Goal: Task Accomplishment & Management: Manage account settings

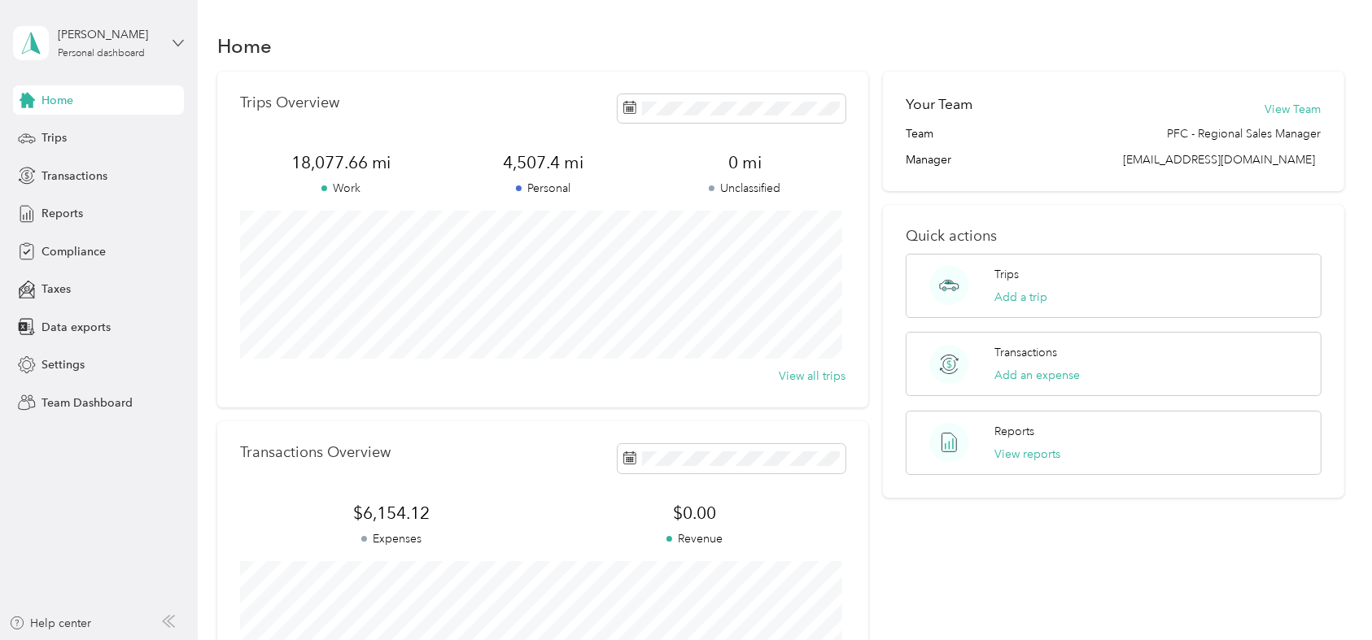
click at [174, 46] on icon at bounding box center [178, 42] width 11 height 11
click at [125, 135] on div "Team dashboard" at bounding box center [184, 134] width 320 height 28
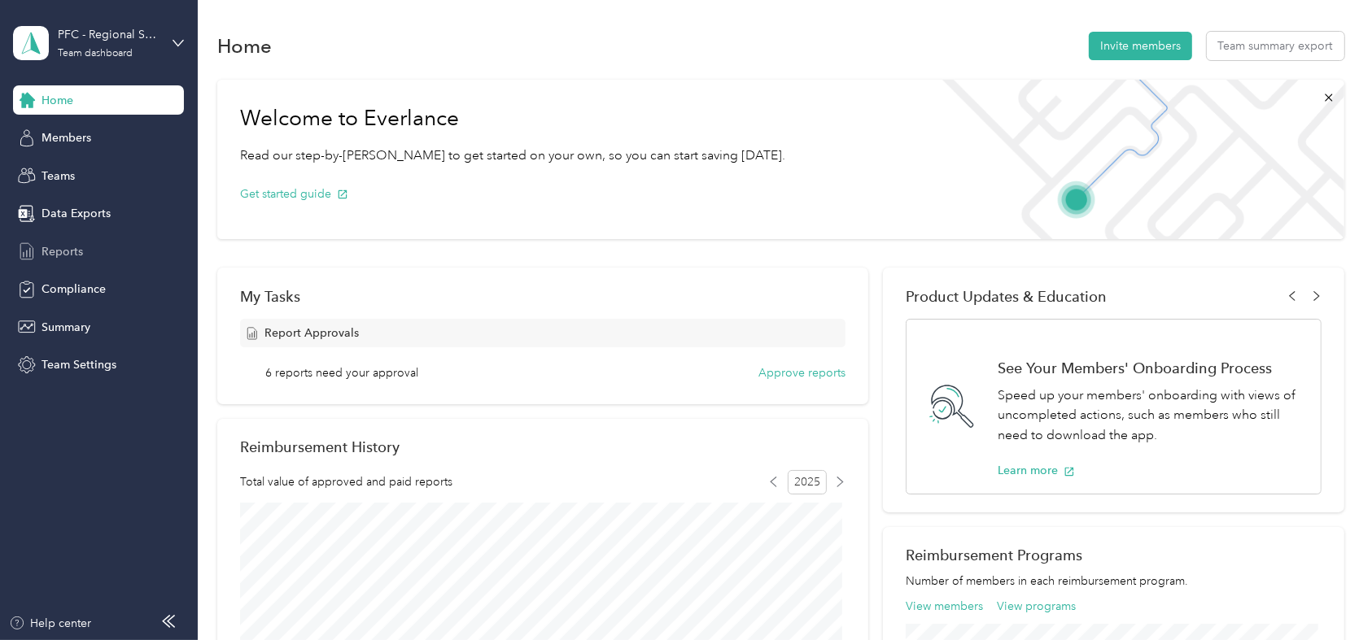
click at [68, 252] on span "Reports" at bounding box center [63, 251] width 42 height 17
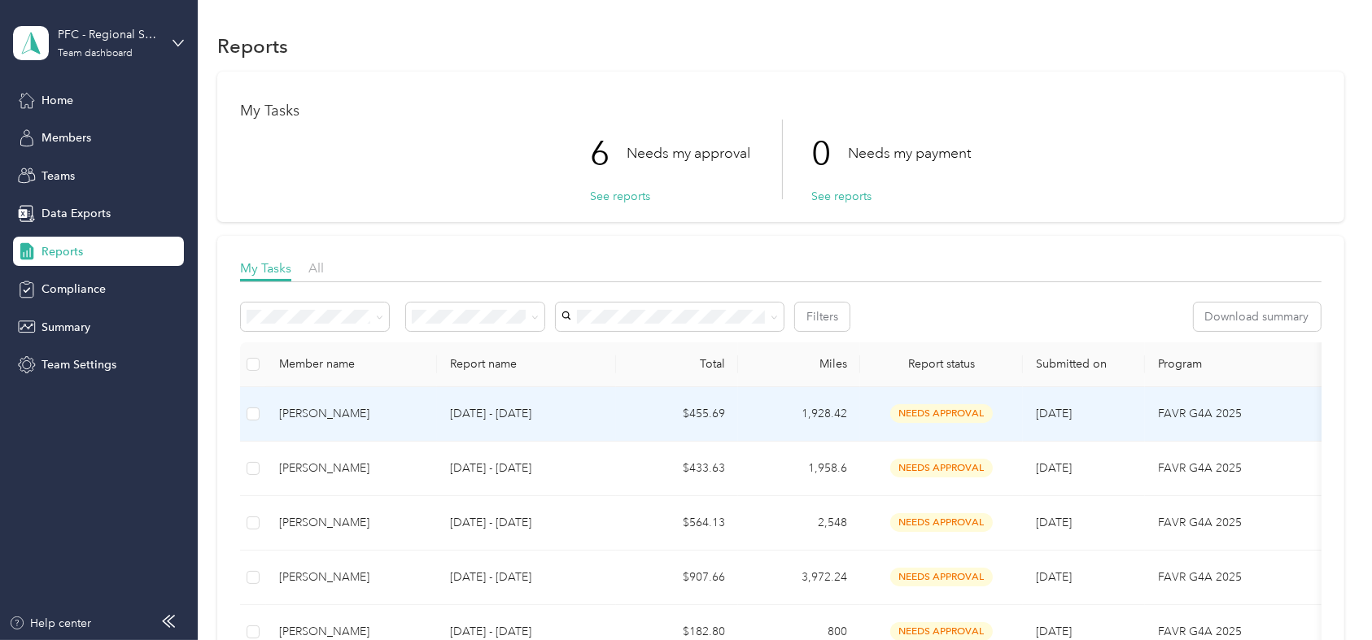
click at [312, 416] on div "[PERSON_NAME]" at bounding box center [351, 414] width 145 height 18
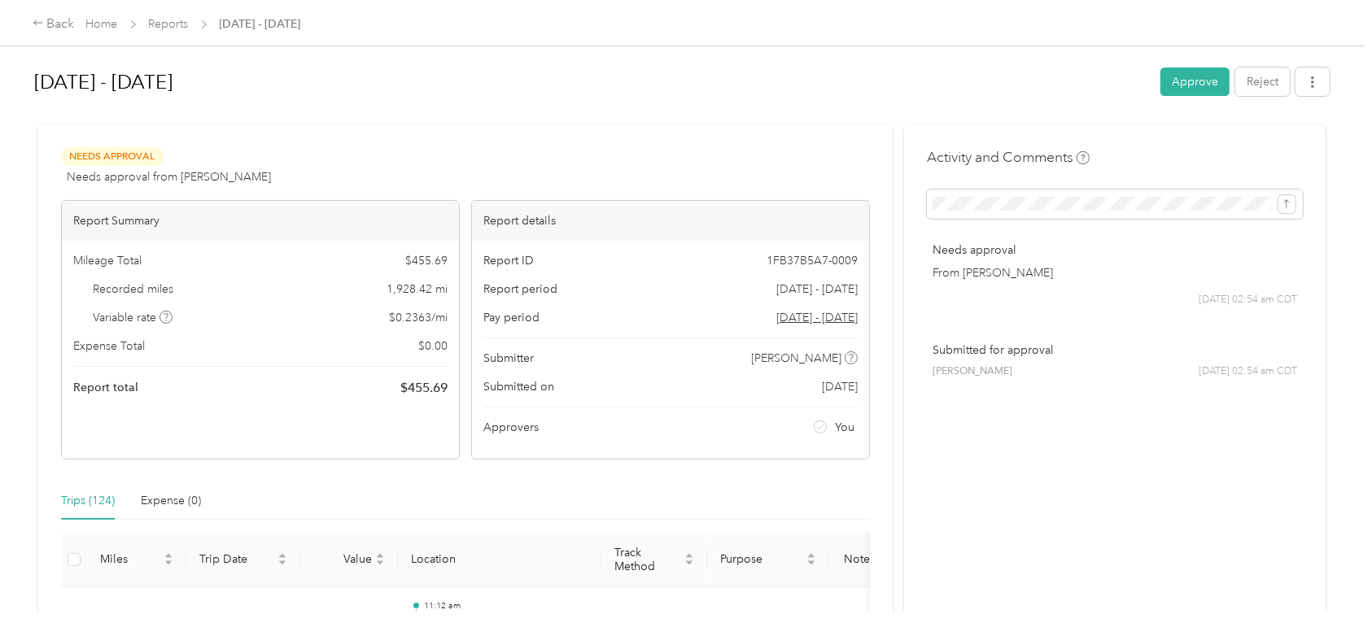
click at [85, 505] on div "Trips (124)" at bounding box center [88, 501] width 54 height 18
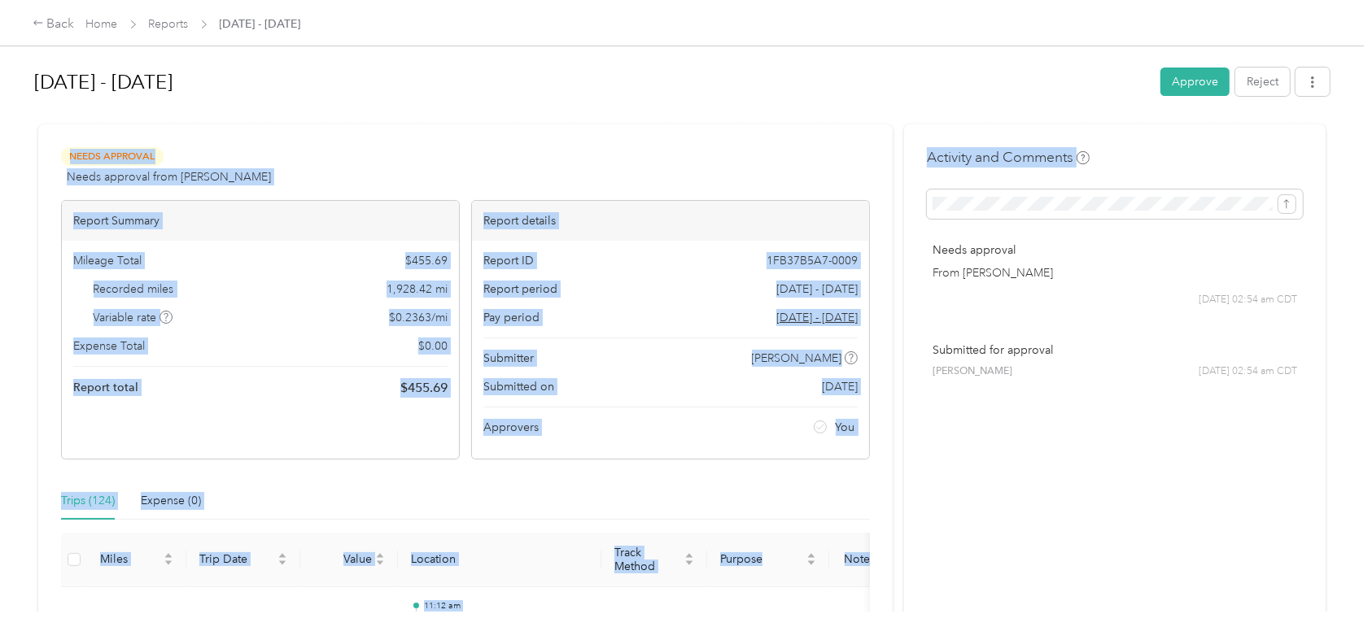
drag, startPoint x: 1353, startPoint y: 186, endPoint x: 1332, endPoint y: 82, distance: 106.3
click at [1332, 82] on div "Aug 1 - 31, 2025 Approve Reject Needs Approval Needs approval from Angela Robuc…" at bounding box center [682, 306] width 1364 height 612
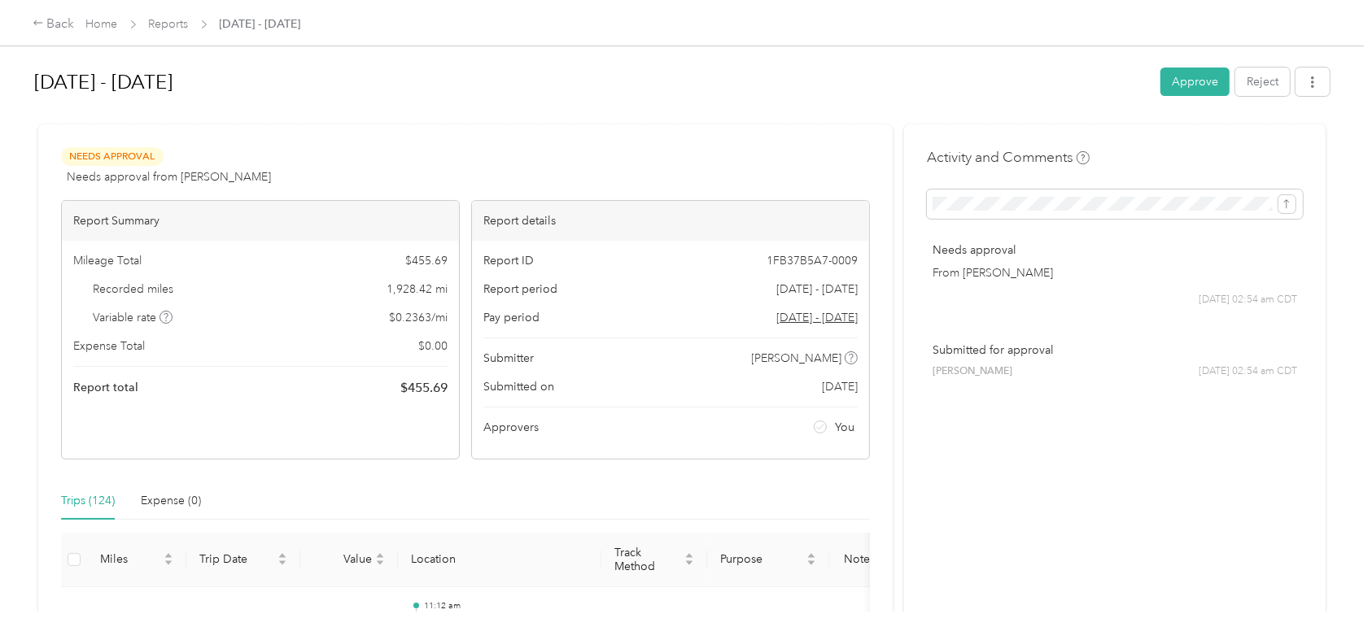
click at [1332, 82] on div "Aug 1 - 31, 2025 Approve Reject Needs Approval Needs approval from Angela Robuc…" at bounding box center [682, 306] width 1364 height 612
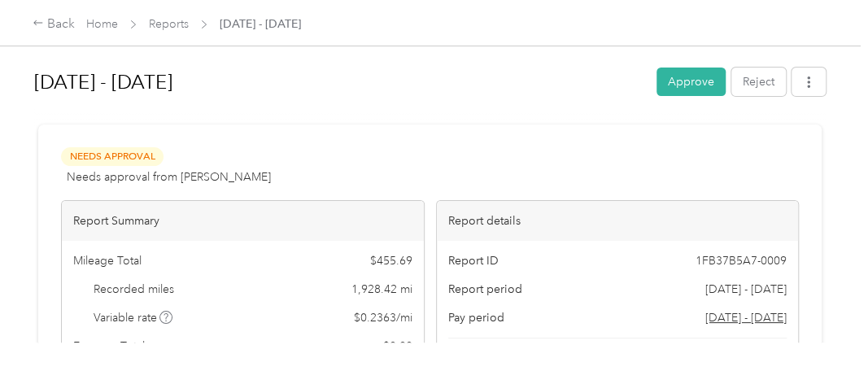
drag, startPoint x: 850, startPoint y: 174, endPoint x: 852, endPoint y: 123, distance: 51.3
click at [849, 164] on div "Aug 1 - 31, 2025 Approve Reject Needs Approval Needs approval from Angela Robuc…" at bounding box center [430, 171] width 860 height 343
click at [852, 119] on div "Aug 1 - 31, 2025 Approve Reject Needs Approval Needs approval from Angela Robuc…" at bounding box center [430, 171] width 860 height 343
click at [404, 109] on div at bounding box center [430, 117] width 792 height 17
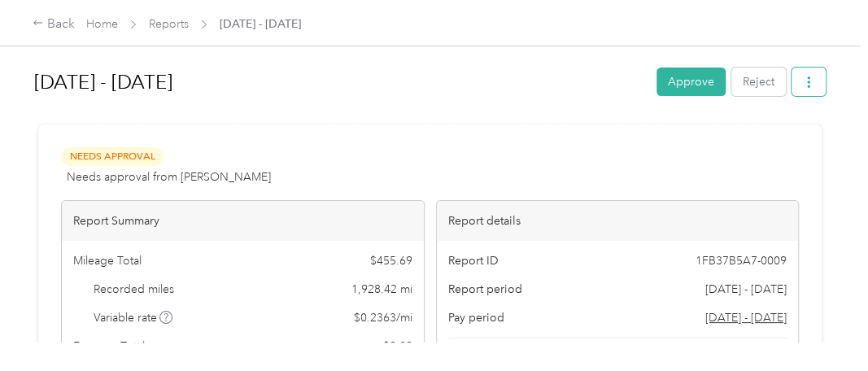
click at [803, 75] on span "button" at bounding box center [808, 82] width 11 height 14
click at [509, 110] on div at bounding box center [430, 117] width 792 height 17
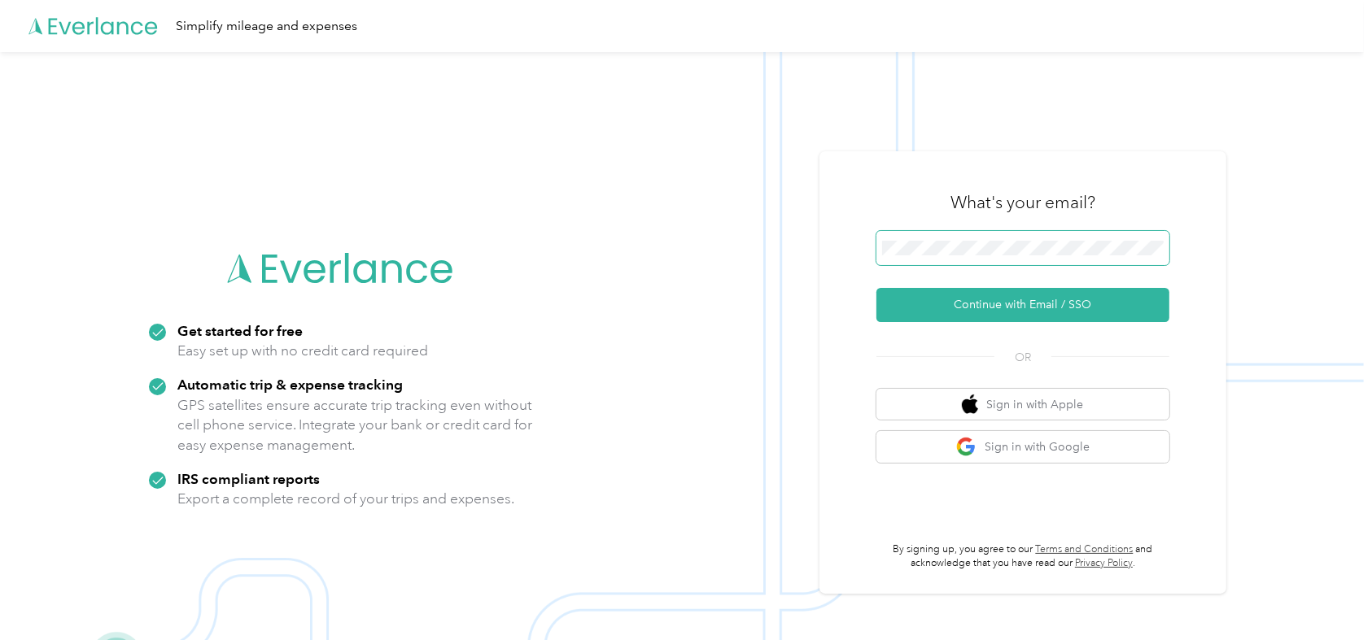
click at [934, 238] on span at bounding box center [1022, 248] width 293 height 34
drag, startPoint x: 1029, startPoint y: 303, endPoint x: 1005, endPoint y: 188, distance: 117.3
click at [1005, 188] on div "What's your email?" at bounding box center [1022, 202] width 293 height 57
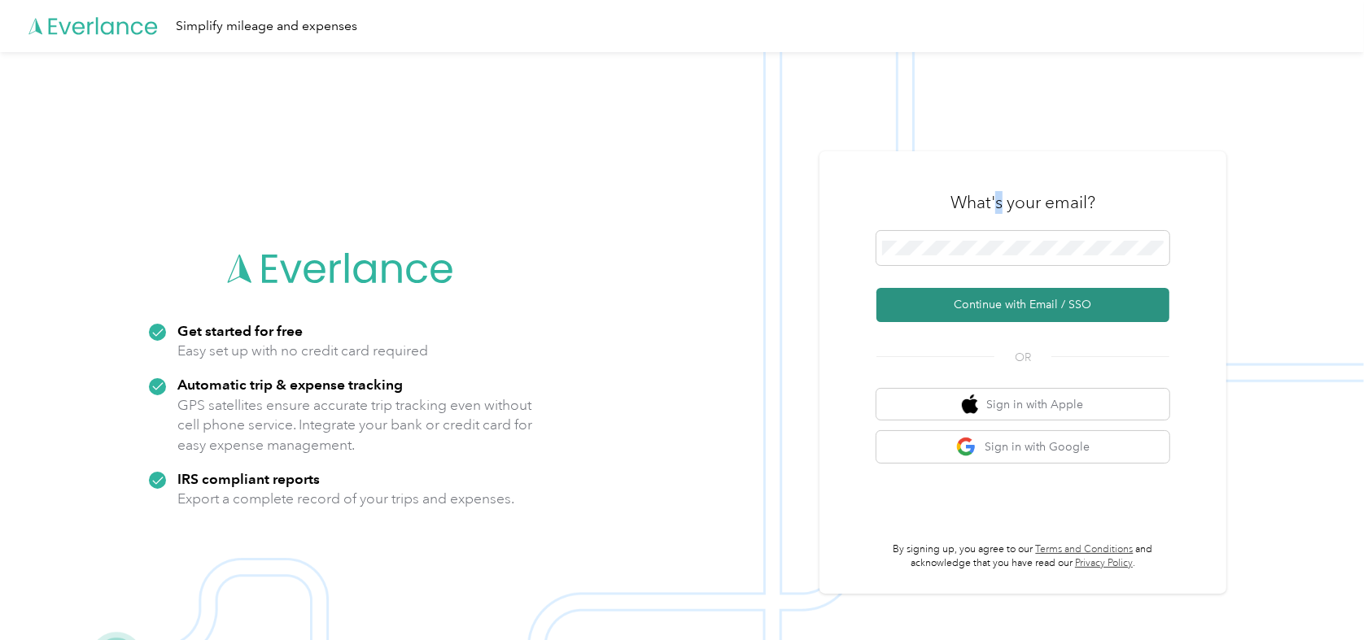
drag, startPoint x: 1005, startPoint y: 188, endPoint x: 1030, endPoint y: 296, distance: 111.1
drag, startPoint x: 1030, startPoint y: 296, endPoint x: 855, endPoint y: 121, distance: 247.4
click at [855, 121] on img at bounding box center [682, 372] width 1364 height 640
click at [1009, 292] on button "Continue with Email / SSO" at bounding box center [1022, 305] width 293 height 34
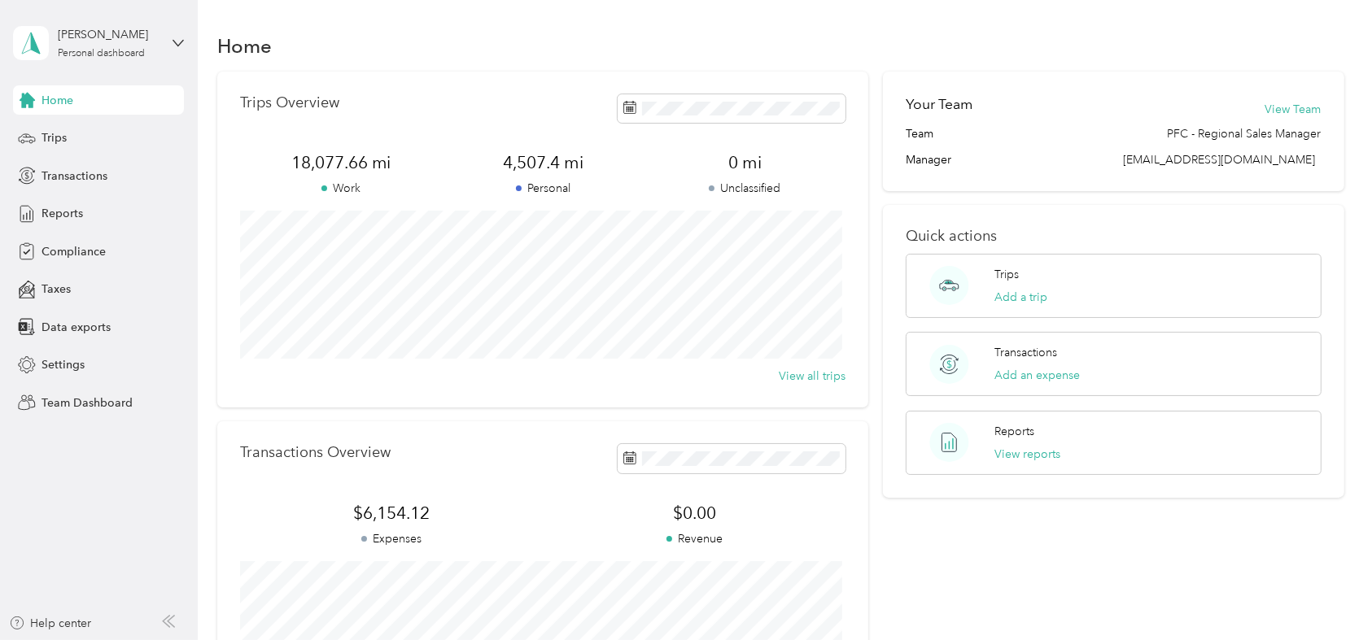
click at [176, 48] on div "Angela Robuck Personal dashboard" at bounding box center [98, 43] width 171 height 57
click at [175, 49] on div "[PERSON_NAME] Personal dashboard" at bounding box center [98, 43] width 171 height 57
click at [84, 129] on div "Team dashboard" at bounding box center [71, 124] width 87 height 17
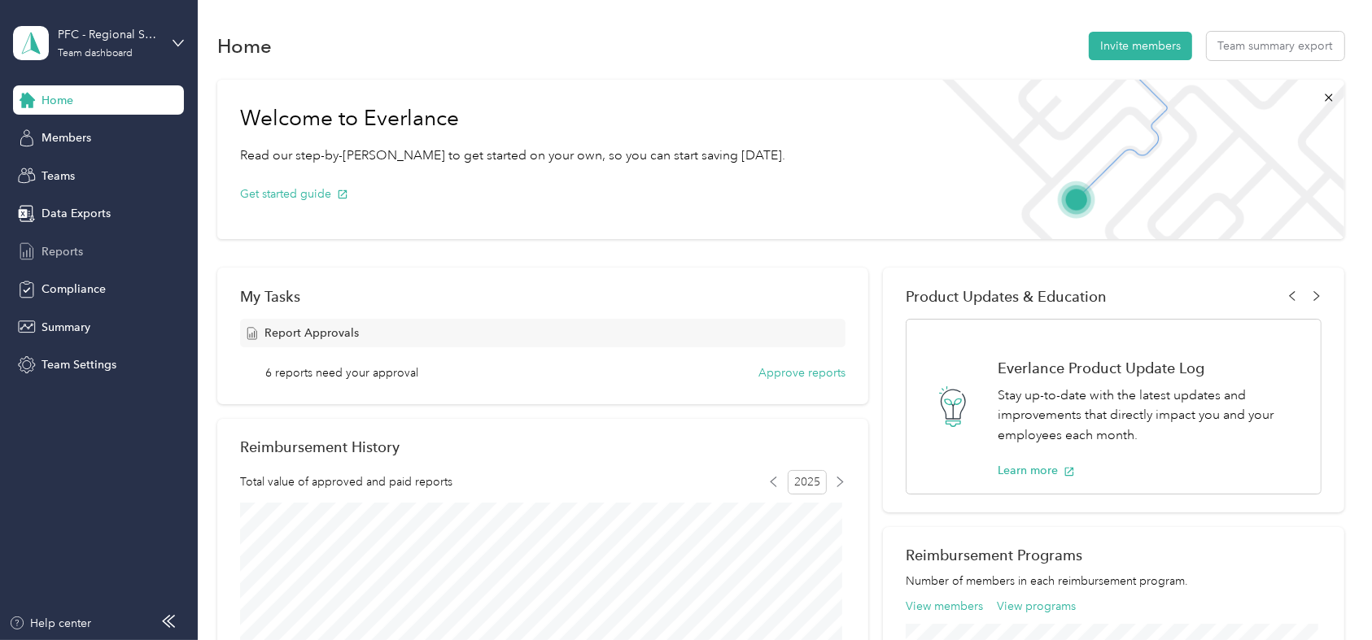
click at [77, 247] on span "Reports" at bounding box center [63, 251] width 42 height 17
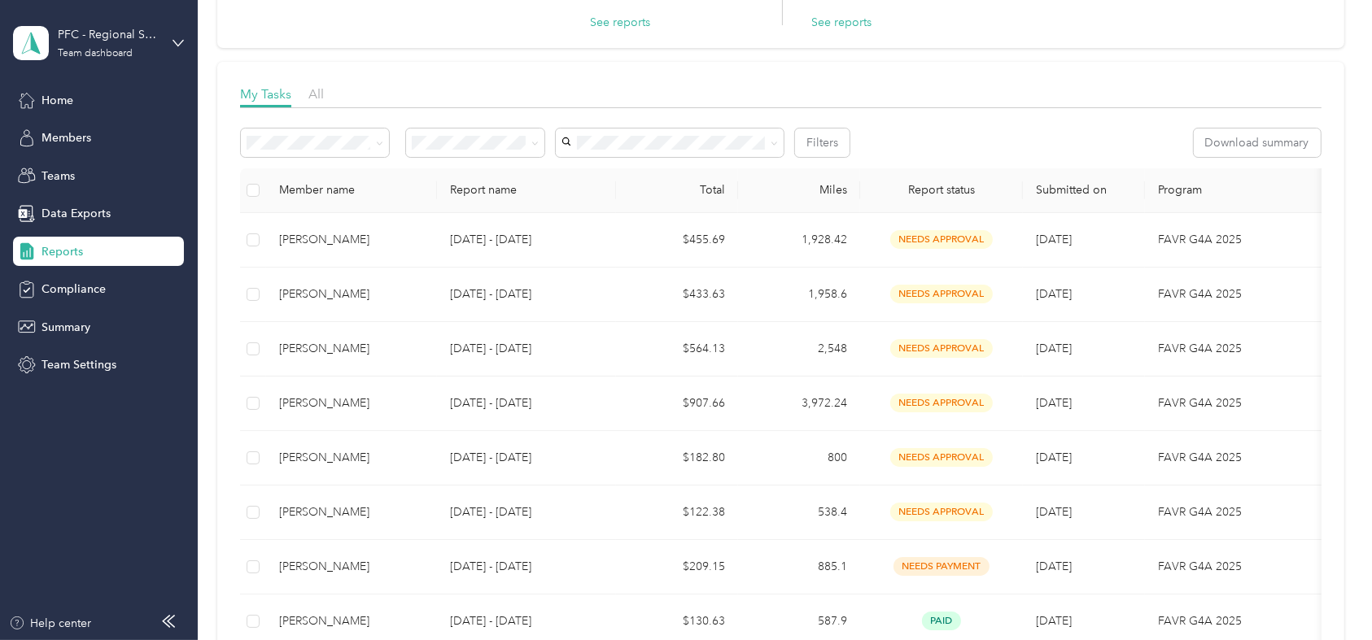
scroll to position [140, 0]
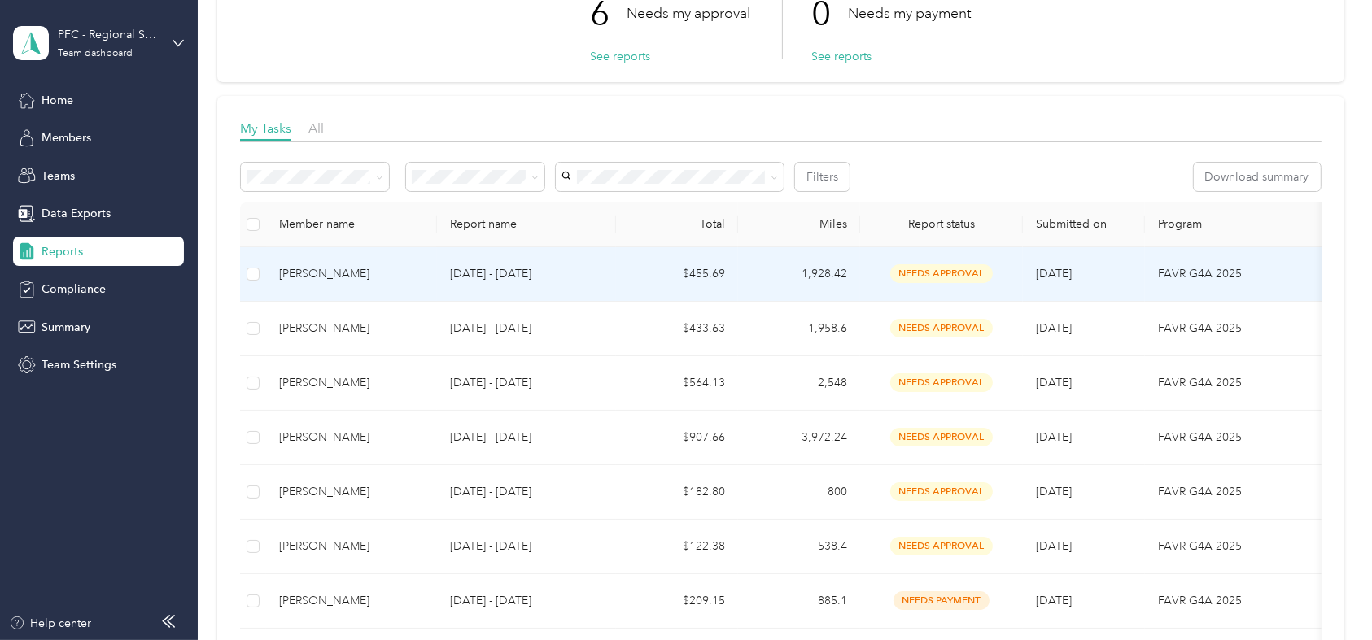
click at [325, 278] on div "Tanya Brookshire" at bounding box center [351, 274] width 145 height 18
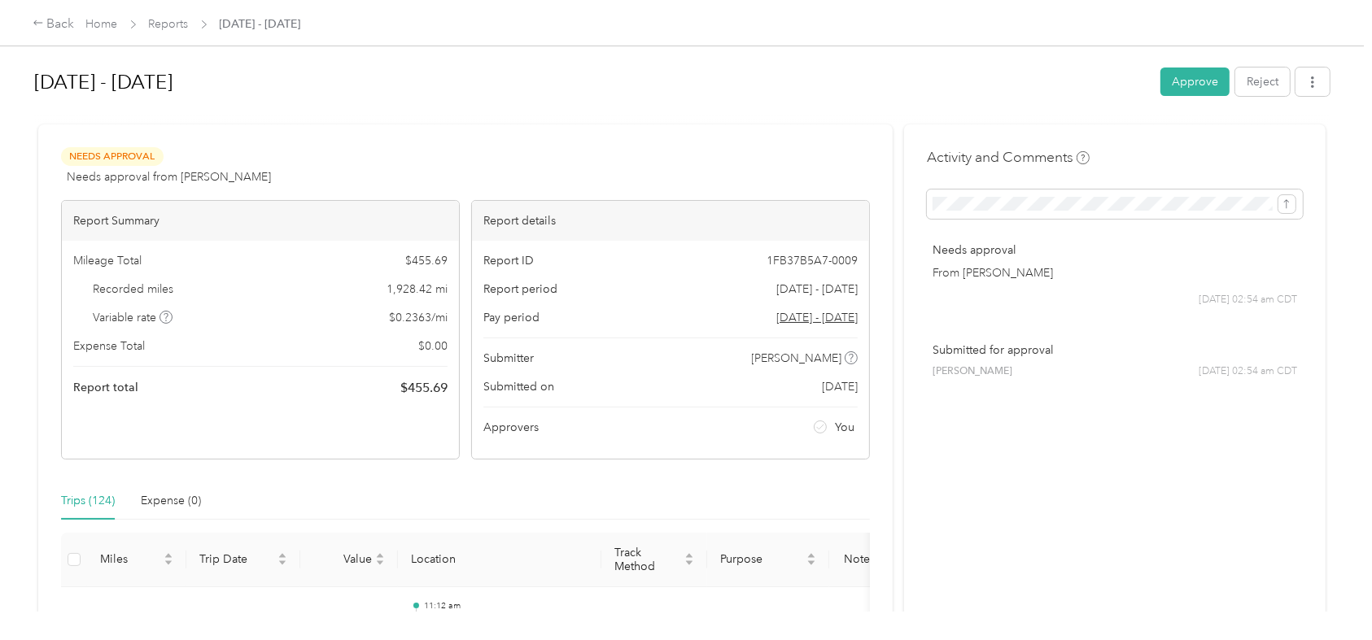
drag, startPoint x: 1331, startPoint y: 273, endPoint x: 1328, endPoint y: 241, distance: 32.7
click at [1328, 241] on div "Aug 1 - 31, 2025 Approve Reject Needs Approval Needs approval from Angela Robuc…" at bounding box center [682, 306] width 1364 height 612
drag, startPoint x: 1328, startPoint y: 241, endPoint x: 1339, endPoint y: 187, distance: 54.7
click at [1339, 187] on div "Aug 1 - 31, 2025 Approve Reject Needs Approval Needs approval from Angela Robuc…" at bounding box center [682, 306] width 1364 height 612
click at [1346, 337] on div "Aug 1 - 31, 2025 Approve Reject Needs Approval Needs approval from Angela Robuc…" at bounding box center [682, 306] width 1364 height 612
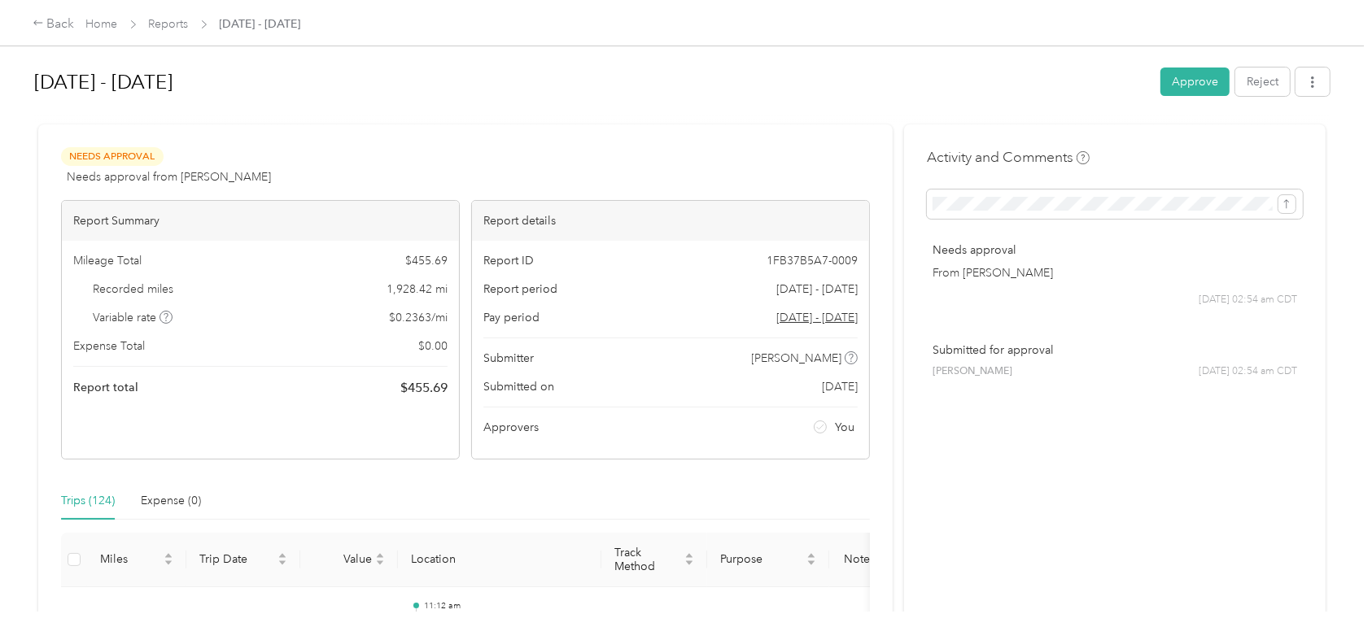
click at [1342, 217] on div "Aug 1 - 31, 2025 Approve Reject Needs Approval Needs approval from Angela Robuc…" at bounding box center [682, 306] width 1364 height 612
click at [94, 500] on div "Trips (124)" at bounding box center [88, 501] width 54 height 18
click at [475, 163] on div "Needs Approval Needs approval from Angela Robuck View activity & comments" at bounding box center [465, 166] width 809 height 39
click at [1265, 364] on div "Submitted for approval Tanya Brookshire 08/30 at 02:54 am CDT" at bounding box center [1115, 360] width 376 height 60
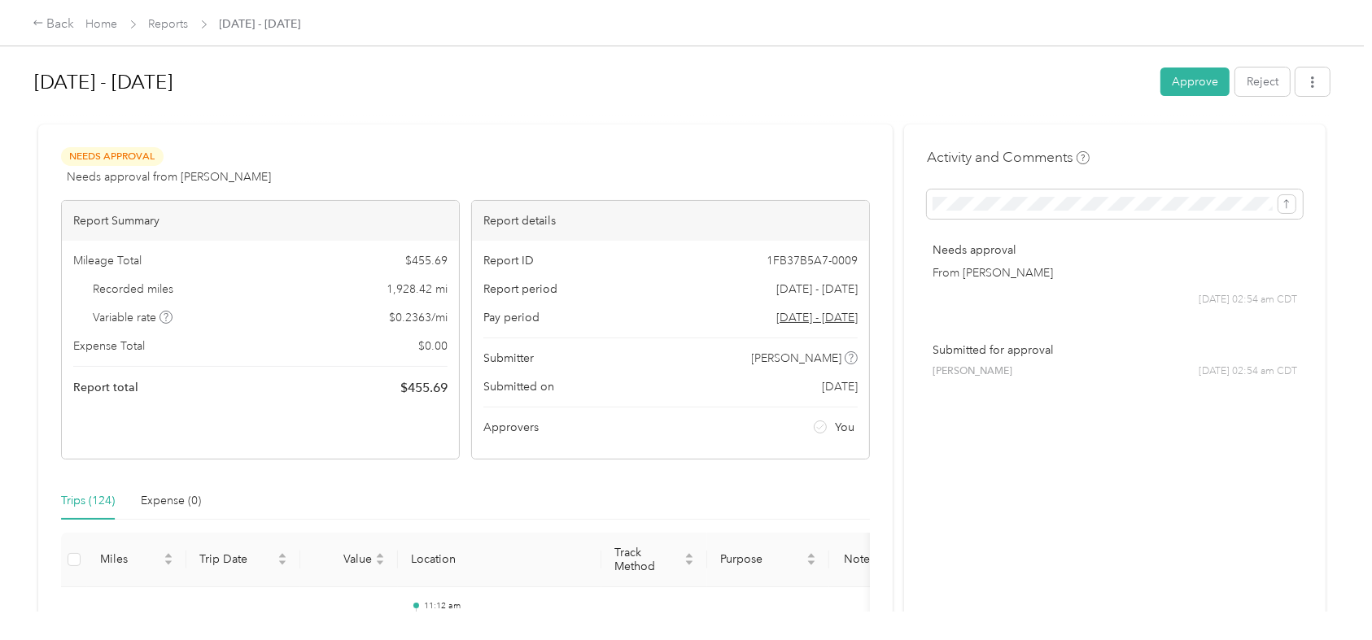
click at [1265, 331] on div "Submitted for approval Tanya Brookshire 08/30 at 02:54 am CDT" at bounding box center [1115, 360] width 376 height 60
click at [1311, 80] on icon "button" at bounding box center [1312, 81] width 11 height 11
click at [1252, 146] on span "Download" at bounding box center [1262, 141] width 54 height 17
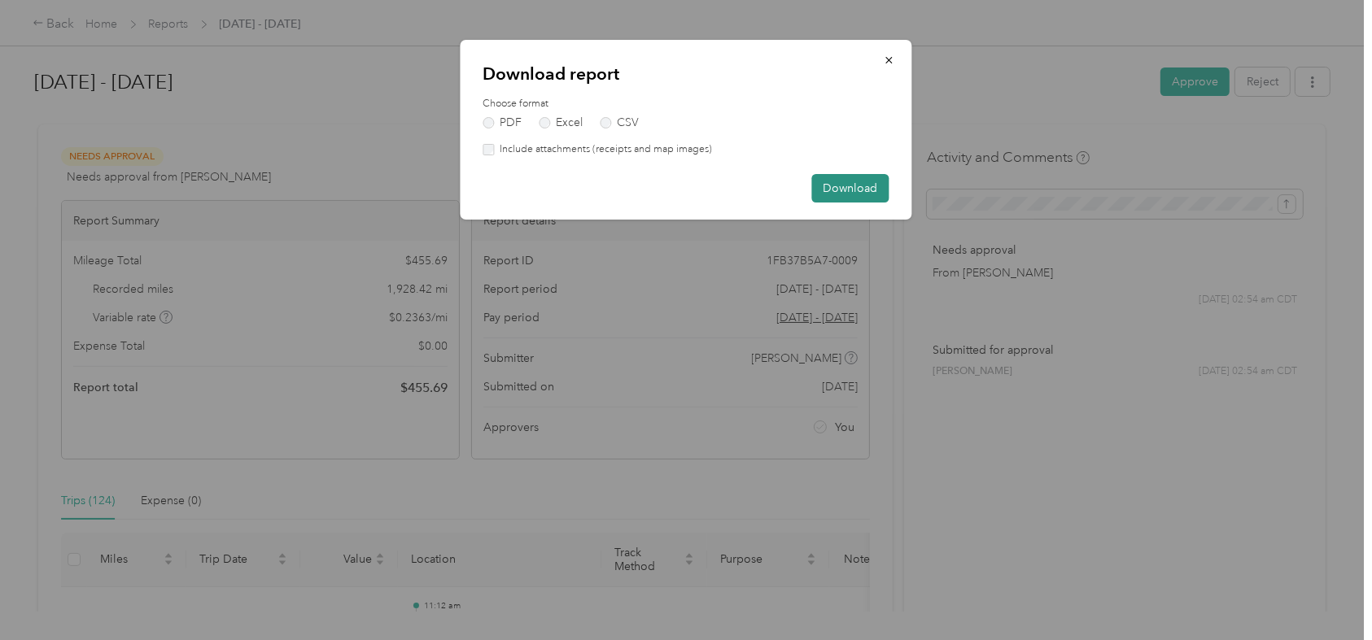
click at [841, 185] on button "Download" at bounding box center [850, 188] width 77 height 28
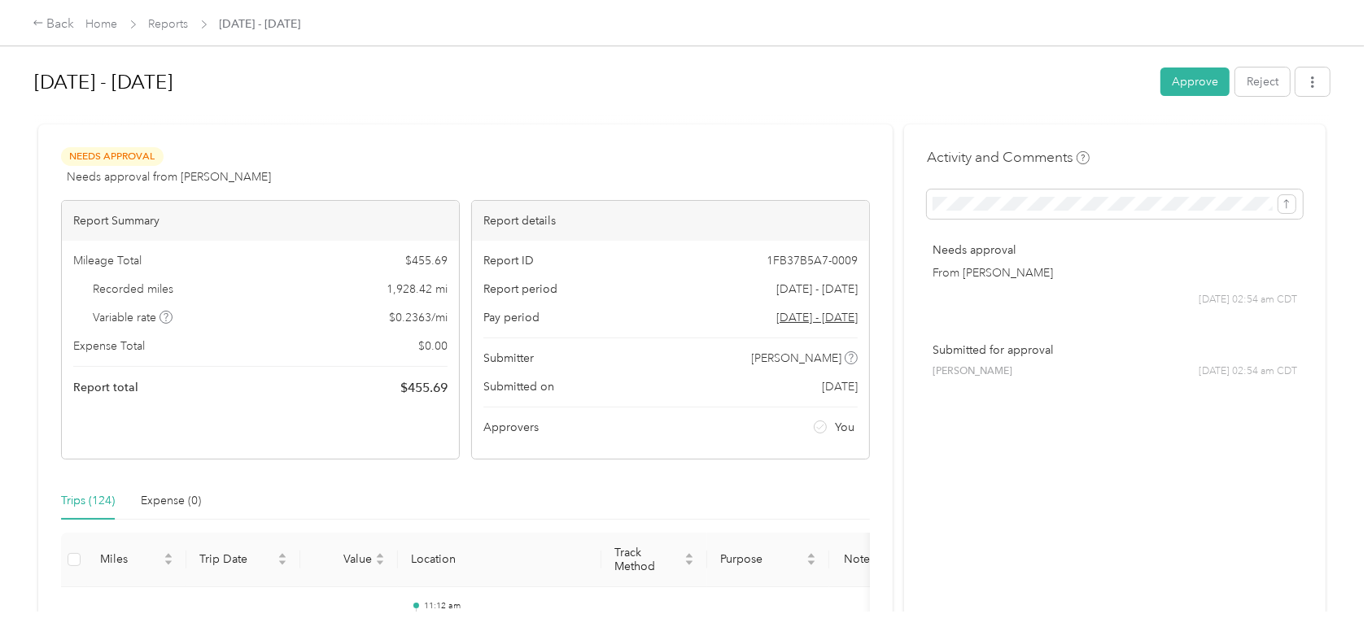
click at [1347, 238] on div "Aug 1 - 31, 2025 Approve Reject Needs Approval Needs approval from Angela Robuc…" at bounding box center [682, 306] width 1364 height 612
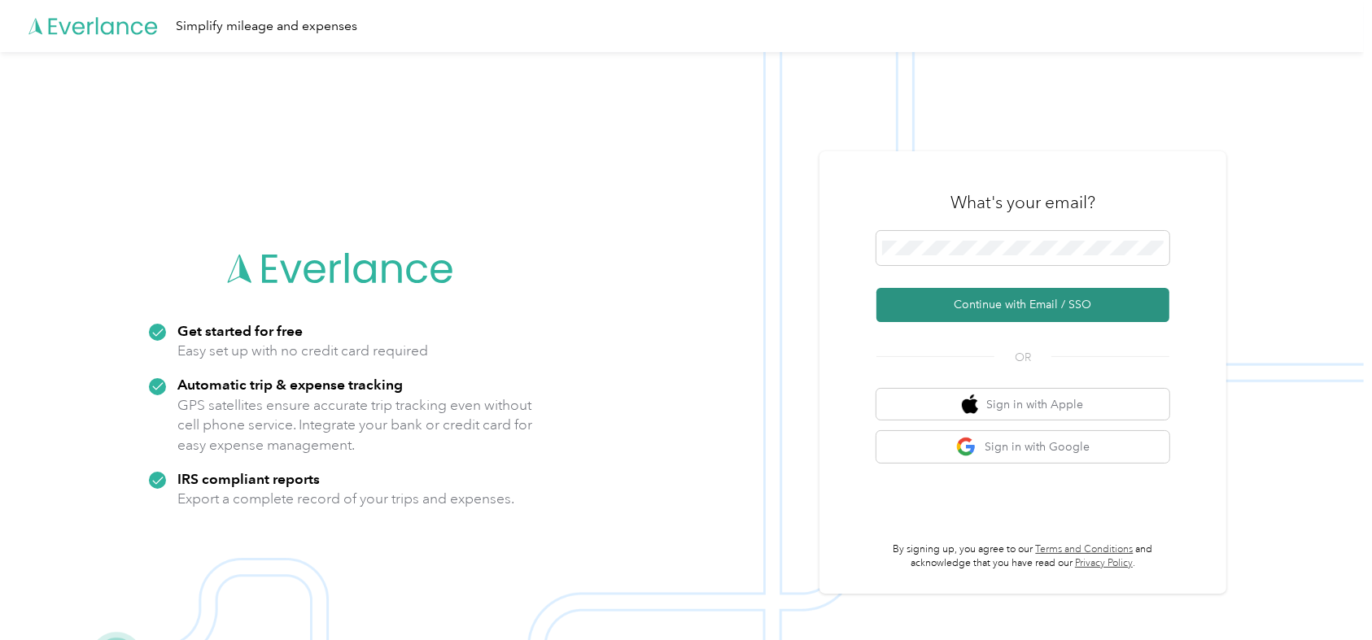
click at [1035, 306] on button "Continue with Email / SSO" at bounding box center [1022, 305] width 293 height 34
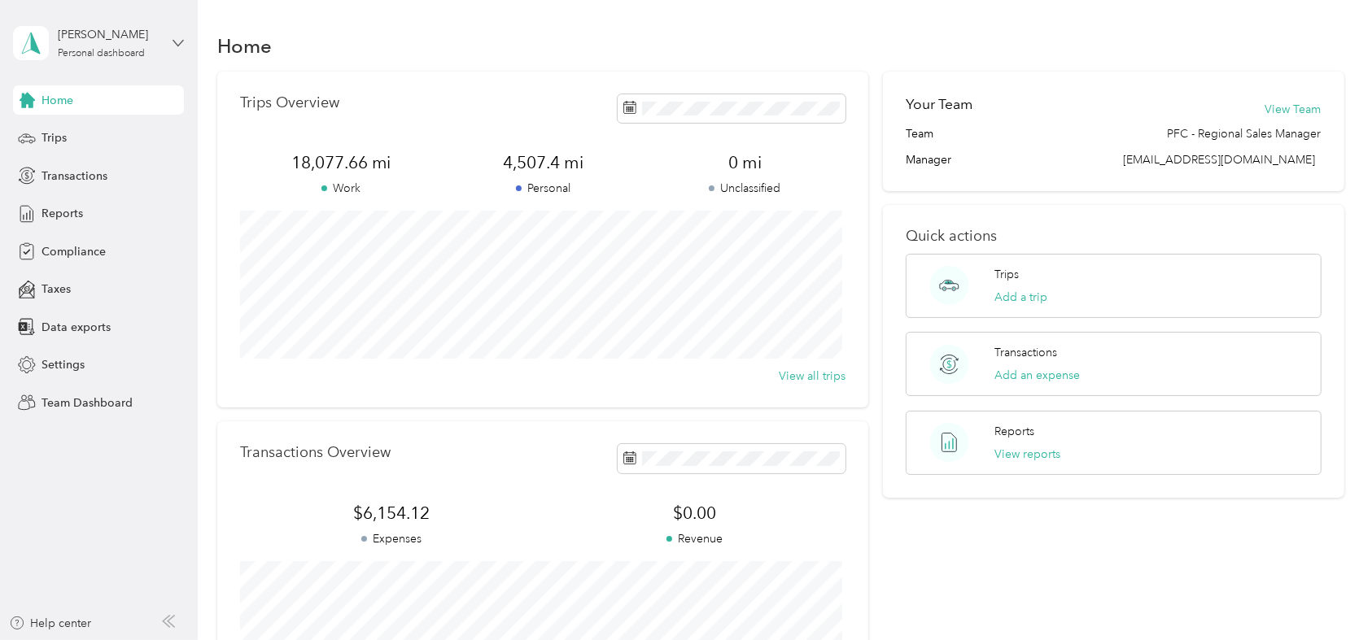
click at [179, 46] on icon at bounding box center [178, 42] width 11 height 11
click at [55, 217] on span "Reports" at bounding box center [63, 213] width 42 height 17
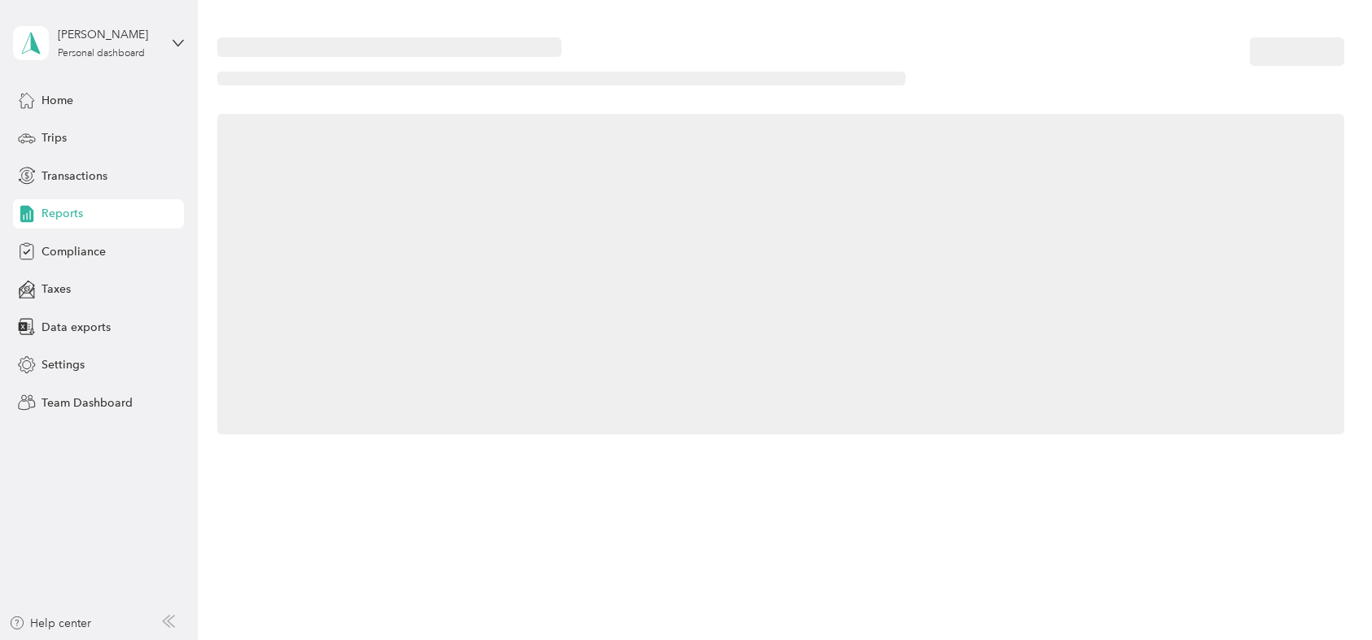
click at [55, 217] on span "Reports" at bounding box center [63, 213] width 42 height 17
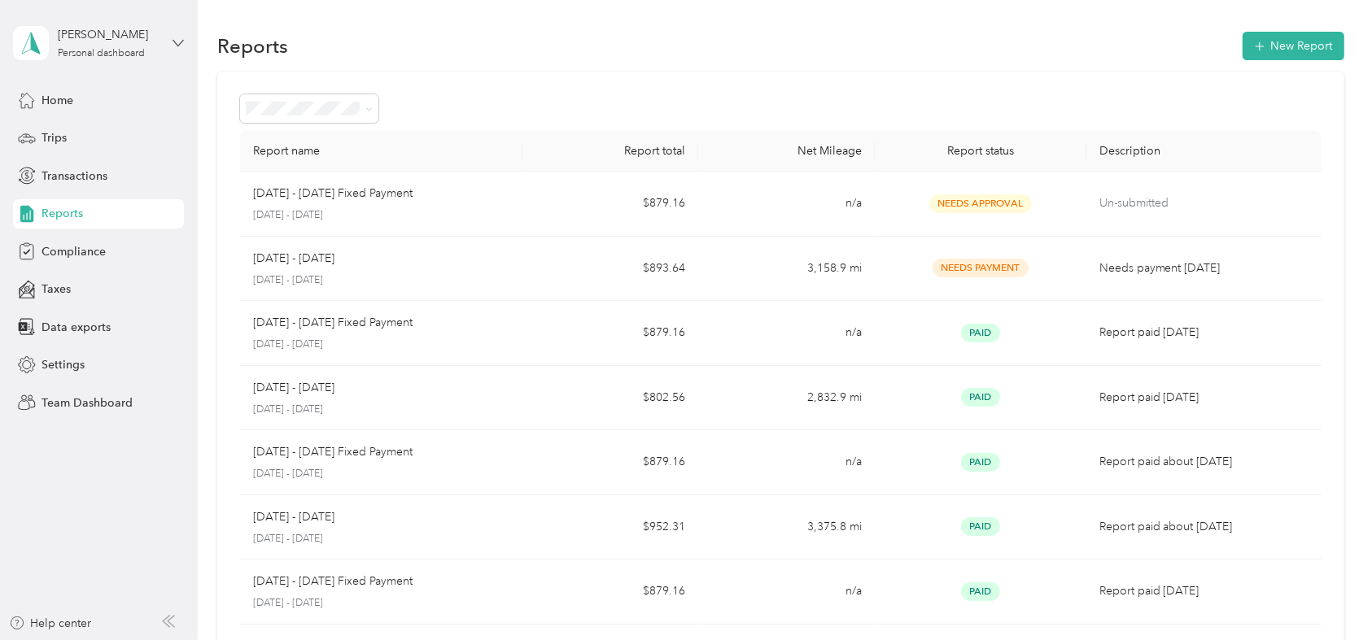
click at [180, 40] on icon at bounding box center [178, 42] width 11 height 11
click at [138, 124] on div "Team dashboard" at bounding box center [184, 130] width 320 height 28
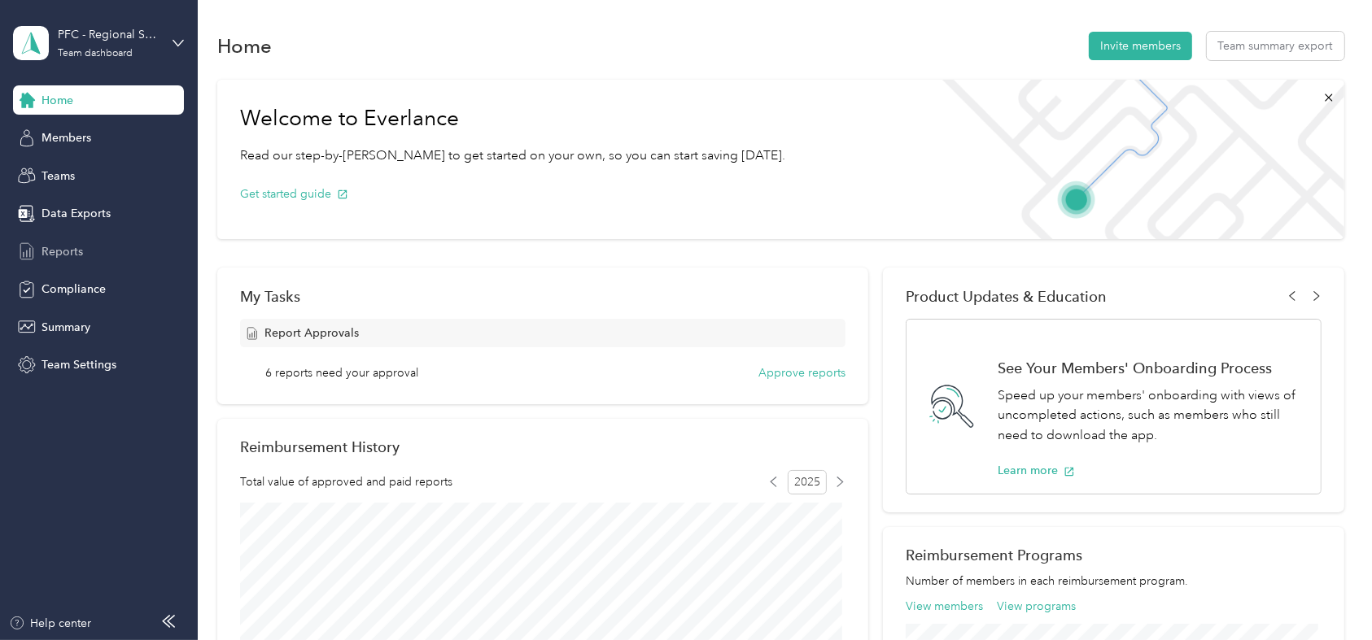
click at [78, 257] on span "Reports" at bounding box center [63, 251] width 42 height 17
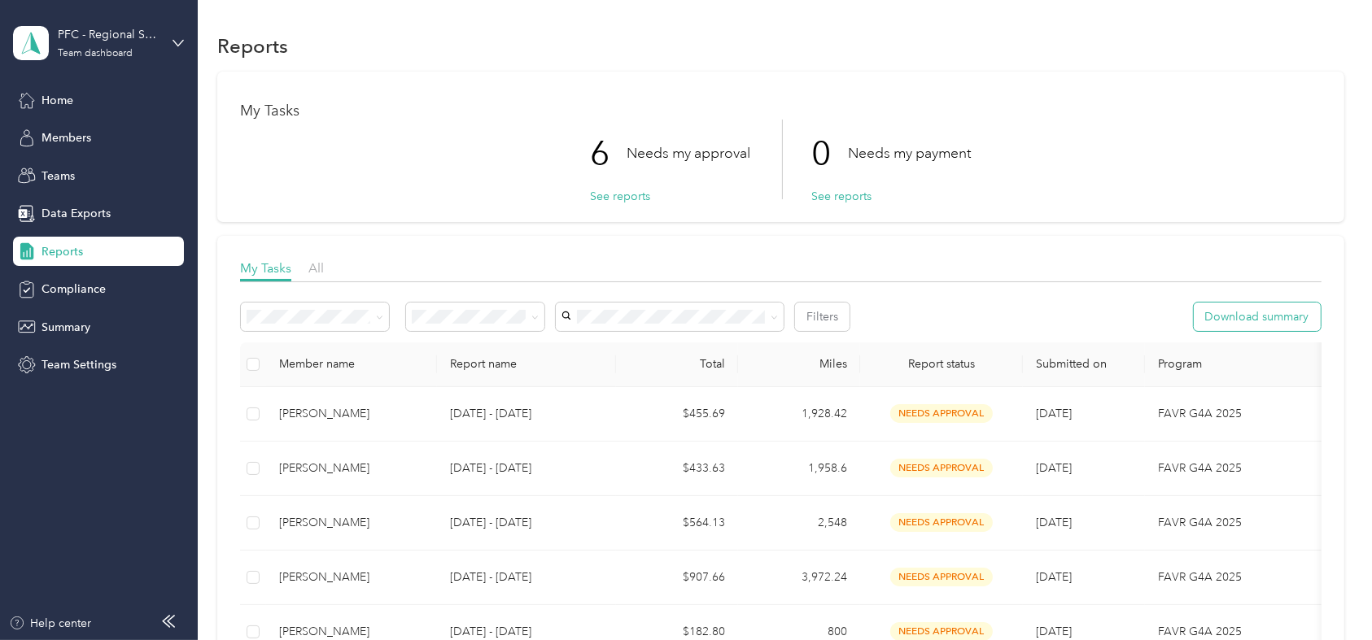
click at [1233, 312] on button "Download summary" at bounding box center [1257, 317] width 127 height 28
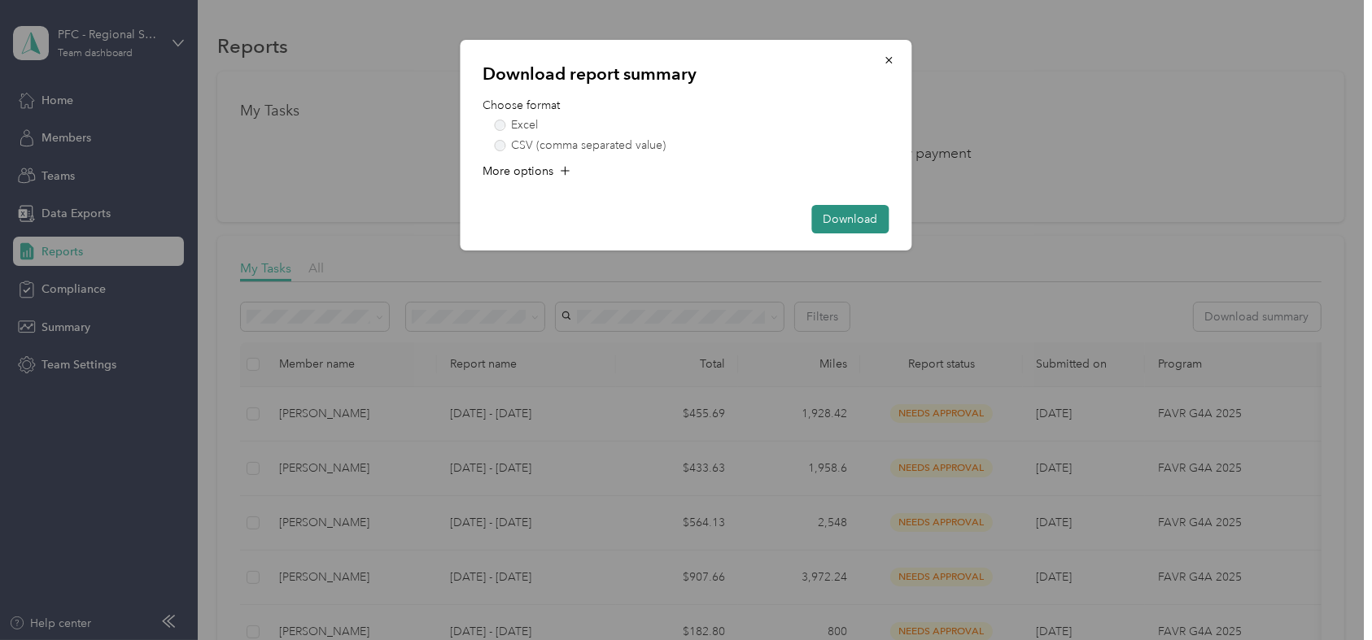
click at [876, 205] on button "Download" at bounding box center [850, 219] width 77 height 28
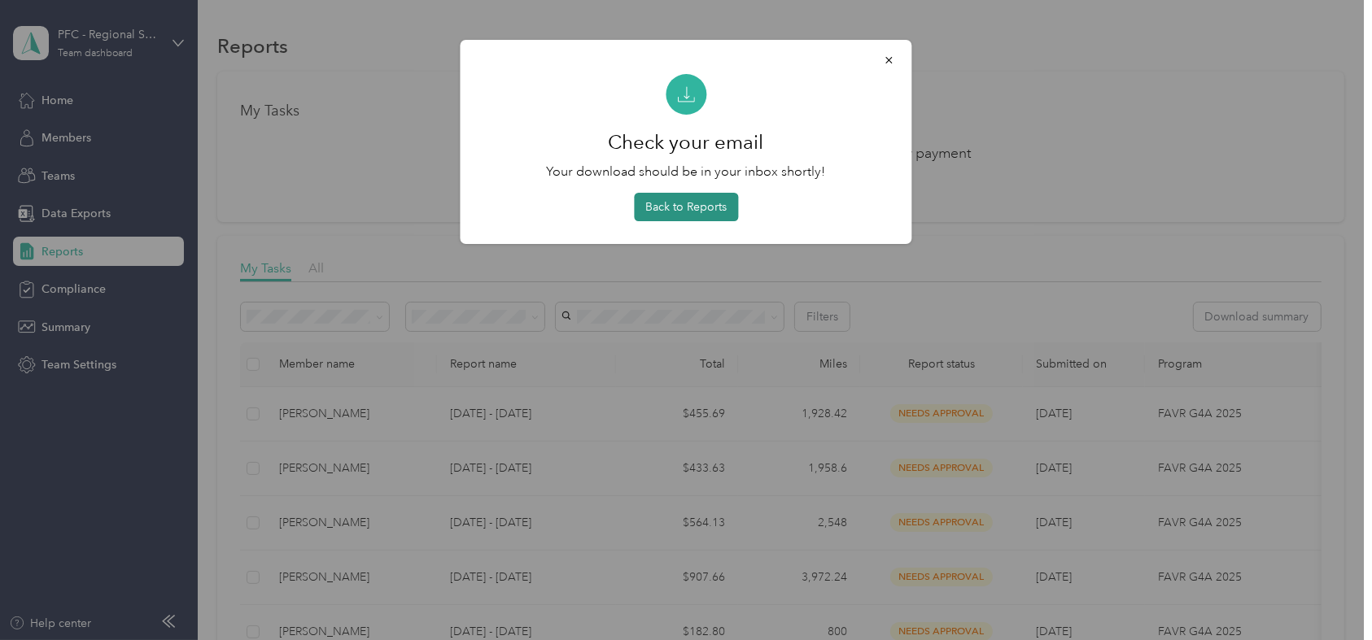
click at [694, 211] on button "Back to Reports" at bounding box center [686, 207] width 104 height 28
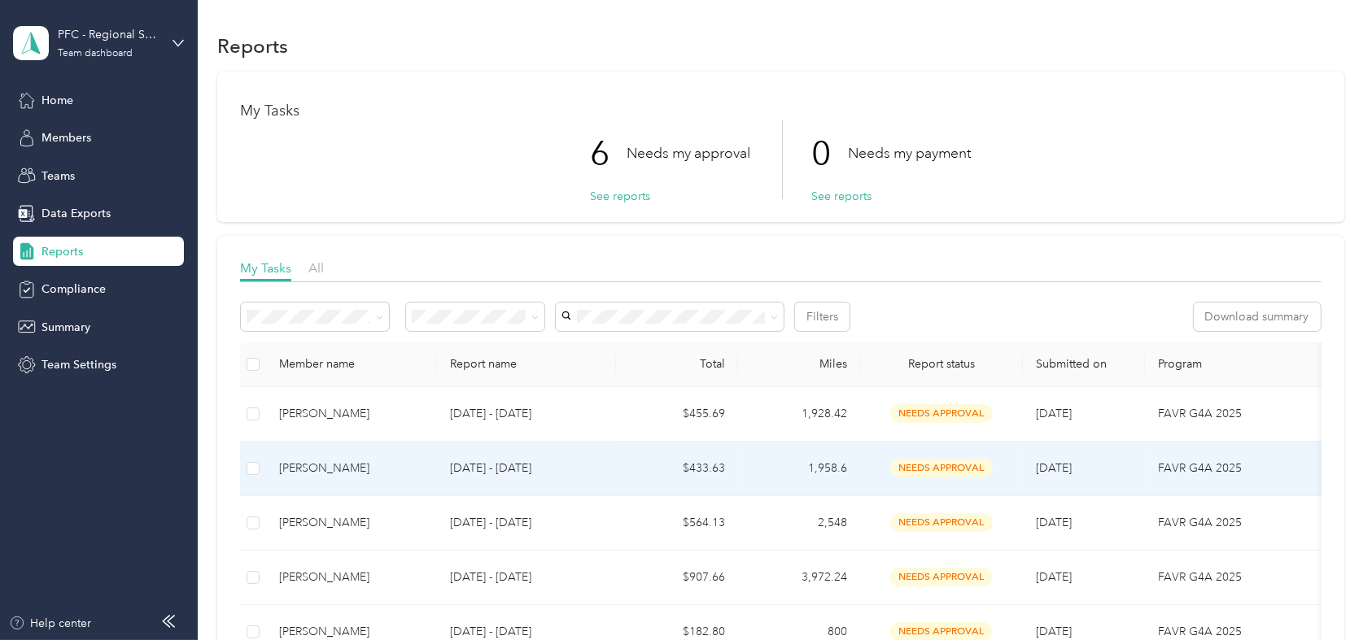
click at [289, 471] on div "[PERSON_NAME]" at bounding box center [351, 469] width 145 height 18
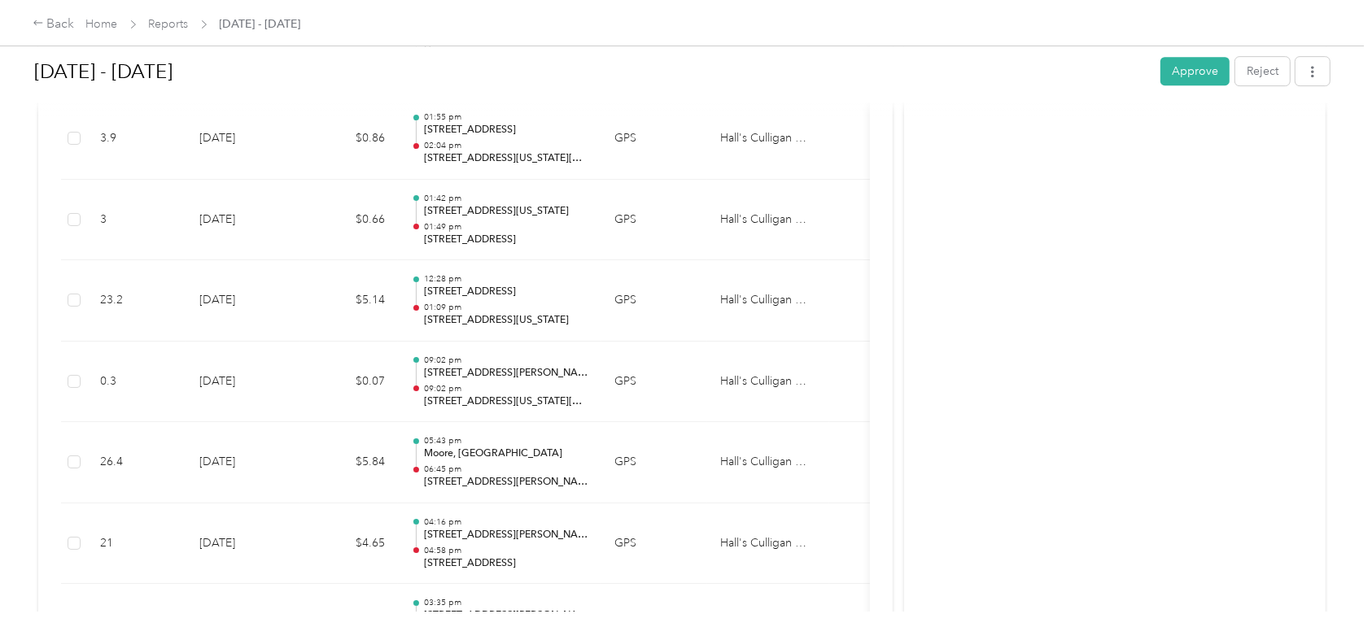
scroll to position [11516, 0]
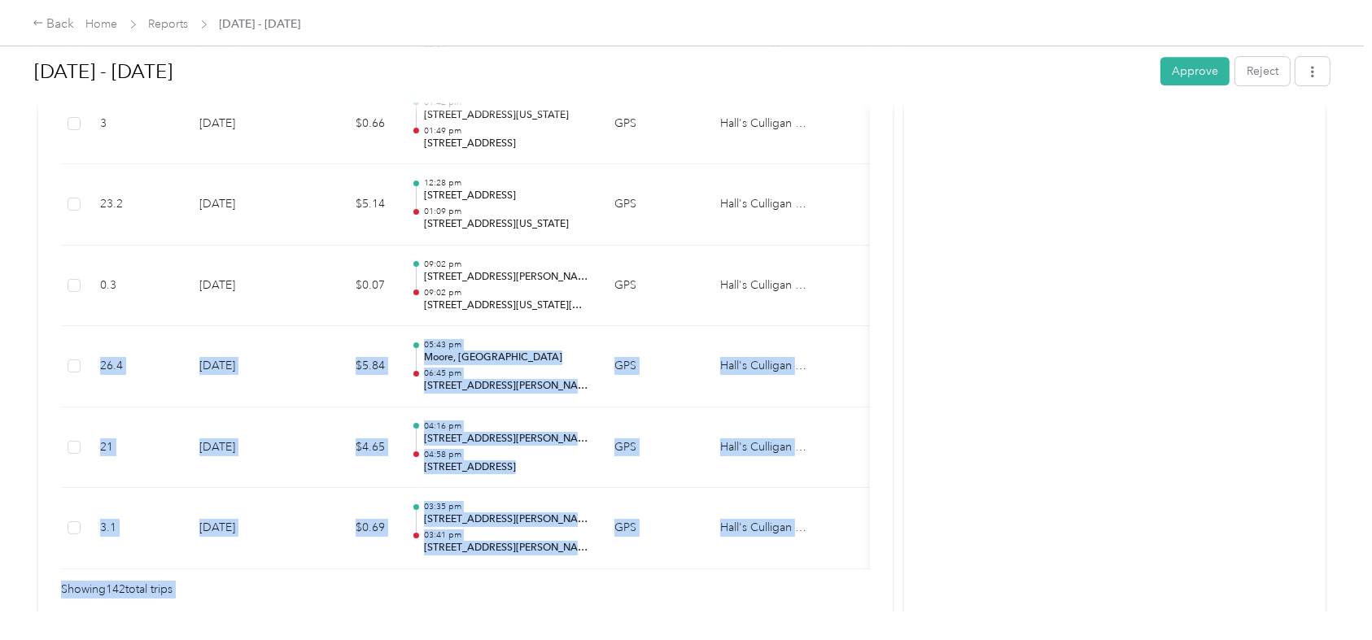
drag, startPoint x: 874, startPoint y: 265, endPoint x: 959, endPoint y: 198, distance: 108.9
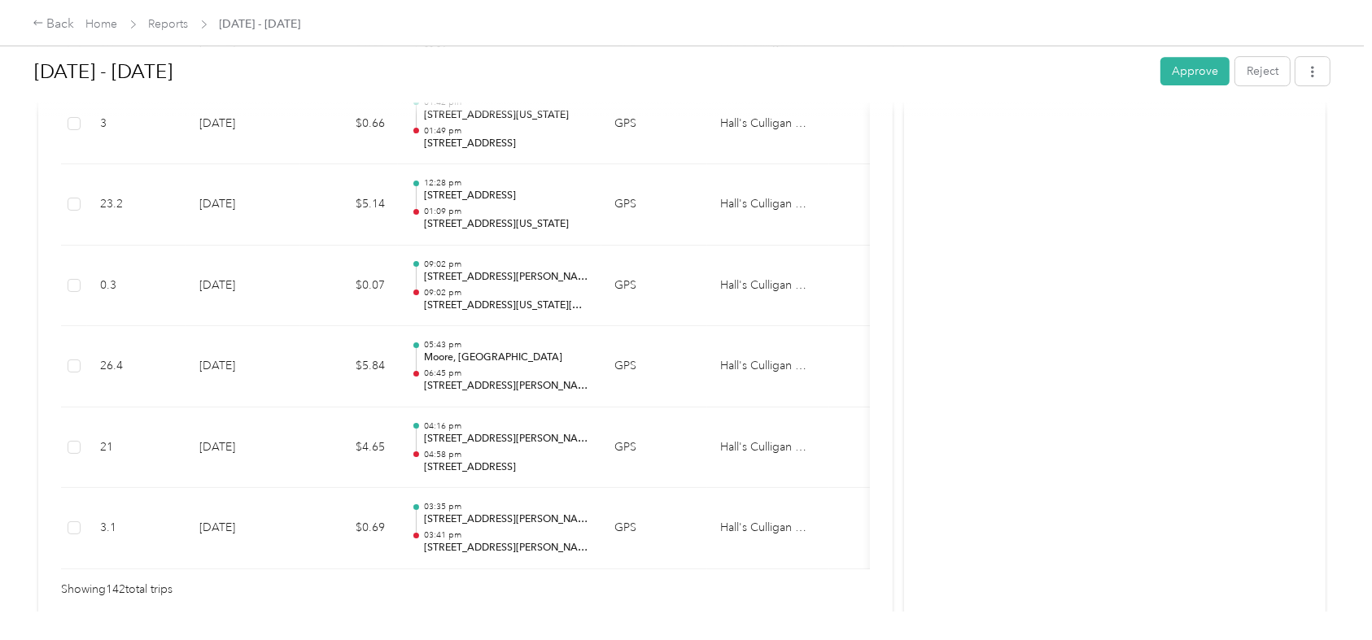
click at [1349, 163] on div "[DATE] - [DATE] Approve Reject Needs Approval Needs approval from [PERSON_NAME]…" at bounding box center [682, 306] width 1364 height 612
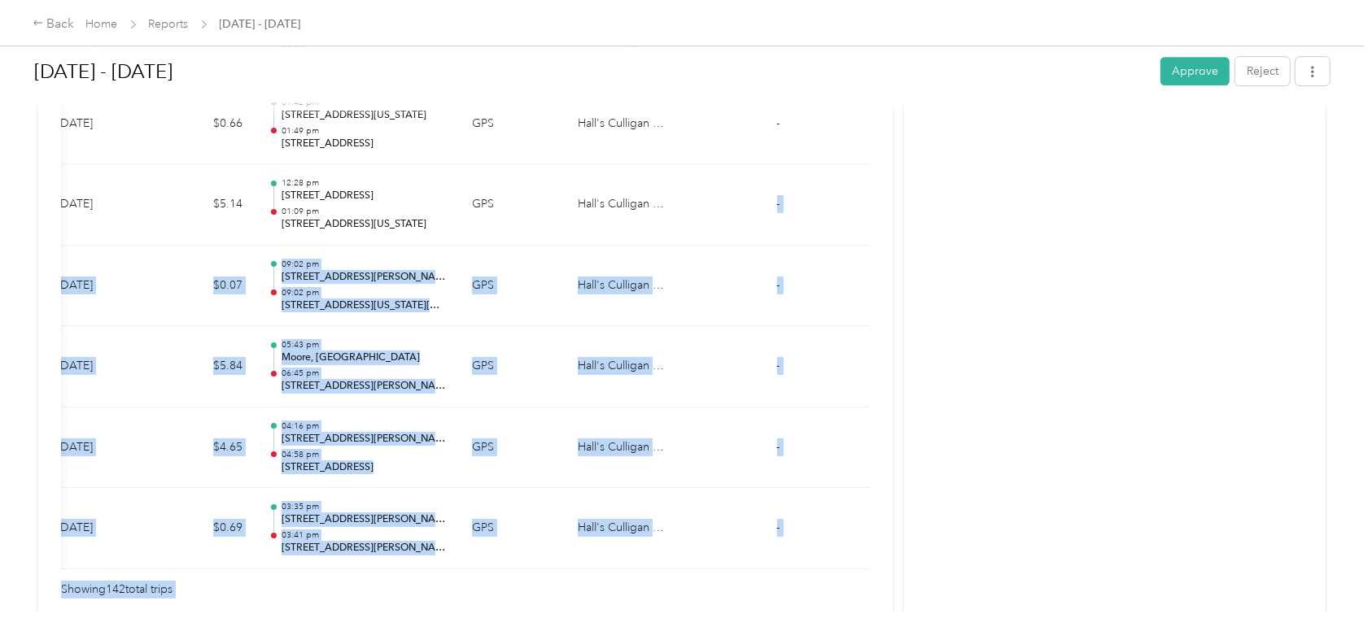
drag, startPoint x: 828, startPoint y: 214, endPoint x: 1197, endPoint y: 156, distance: 373.1
click at [1357, 282] on div "[DATE] - [DATE] Approve Reject Needs Approval Needs approval from [PERSON_NAME]…" at bounding box center [682, 306] width 1364 height 612
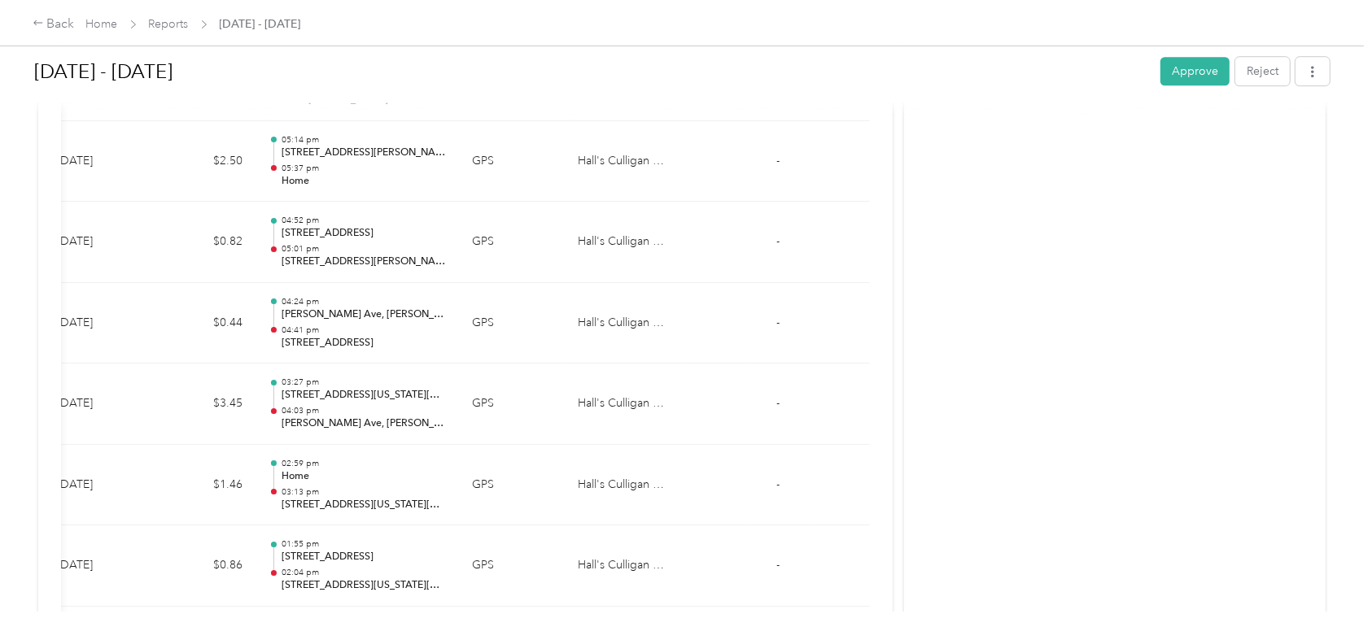
scroll to position [10469, 0]
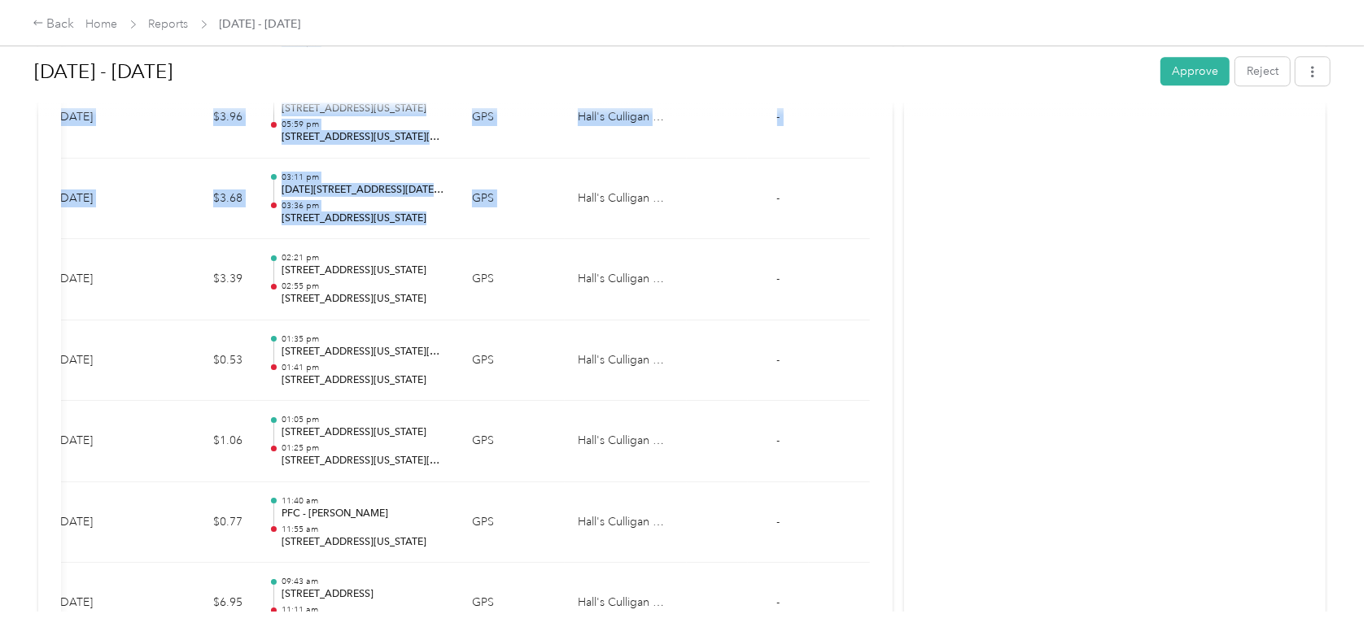
drag, startPoint x: 572, startPoint y: 208, endPoint x: 876, endPoint y: 282, distance: 312.3
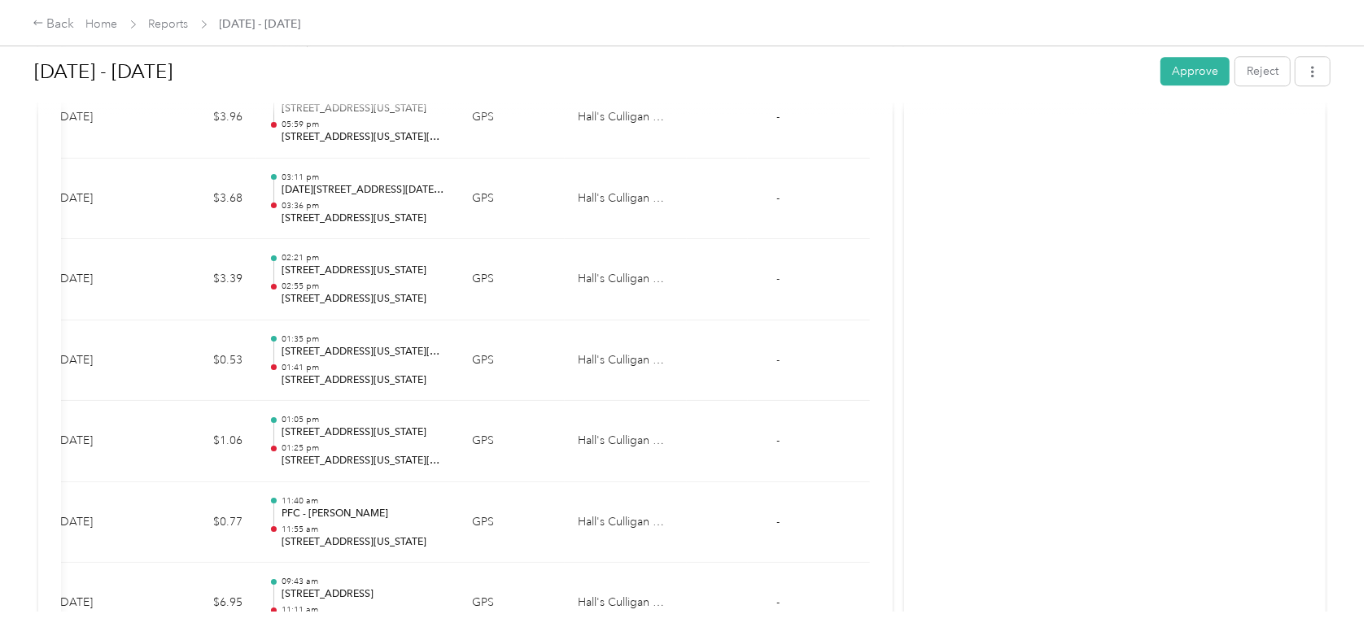
drag, startPoint x: 876, startPoint y: 282, endPoint x: 953, endPoint y: 315, distance: 84.2
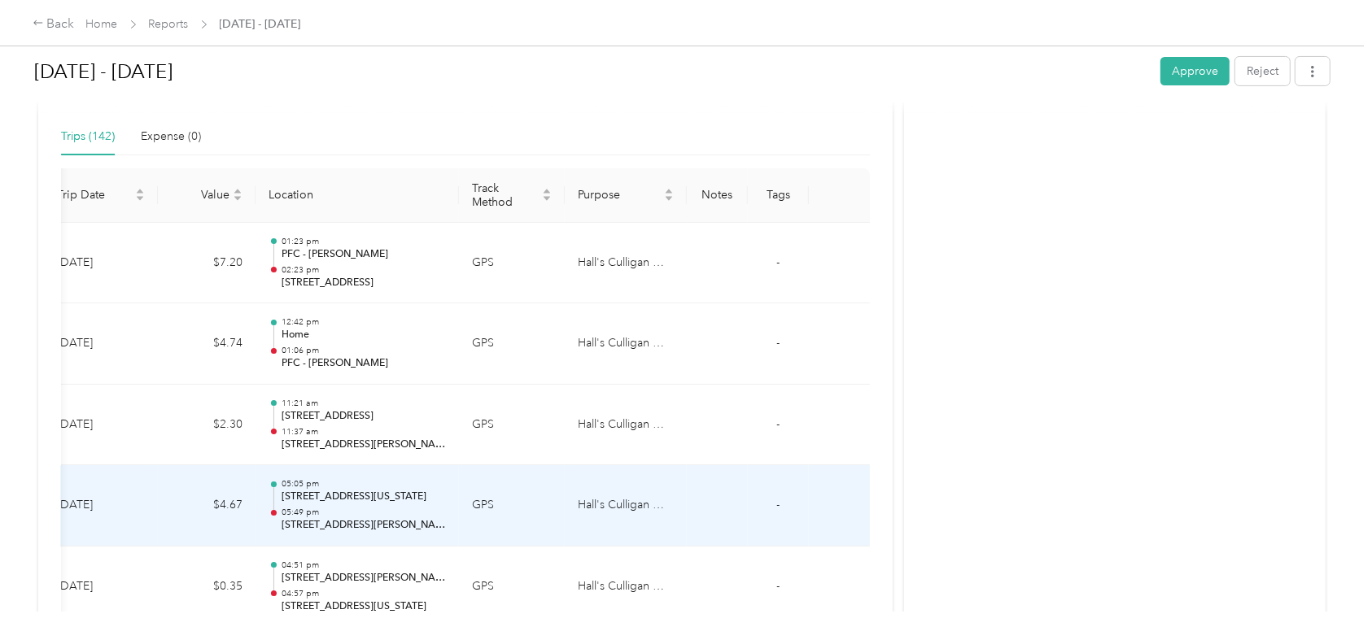
scroll to position [343, 0]
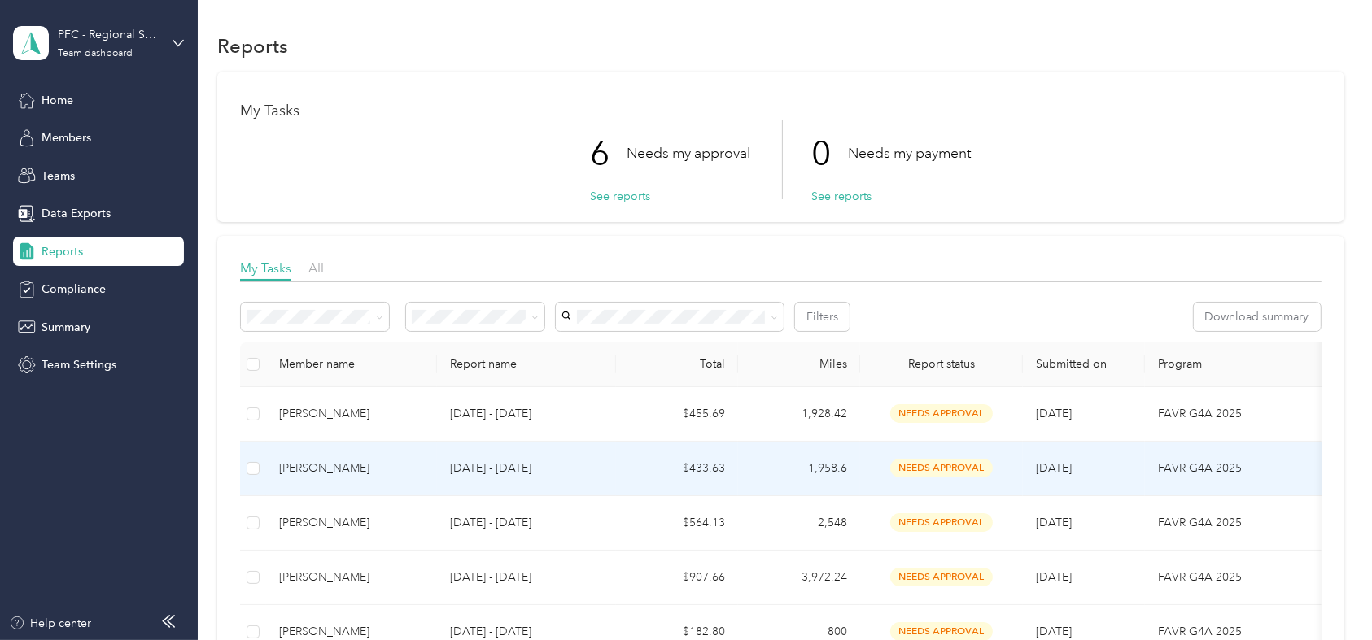
click at [293, 469] on div "[PERSON_NAME]" at bounding box center [351, 469] width 145 height 18
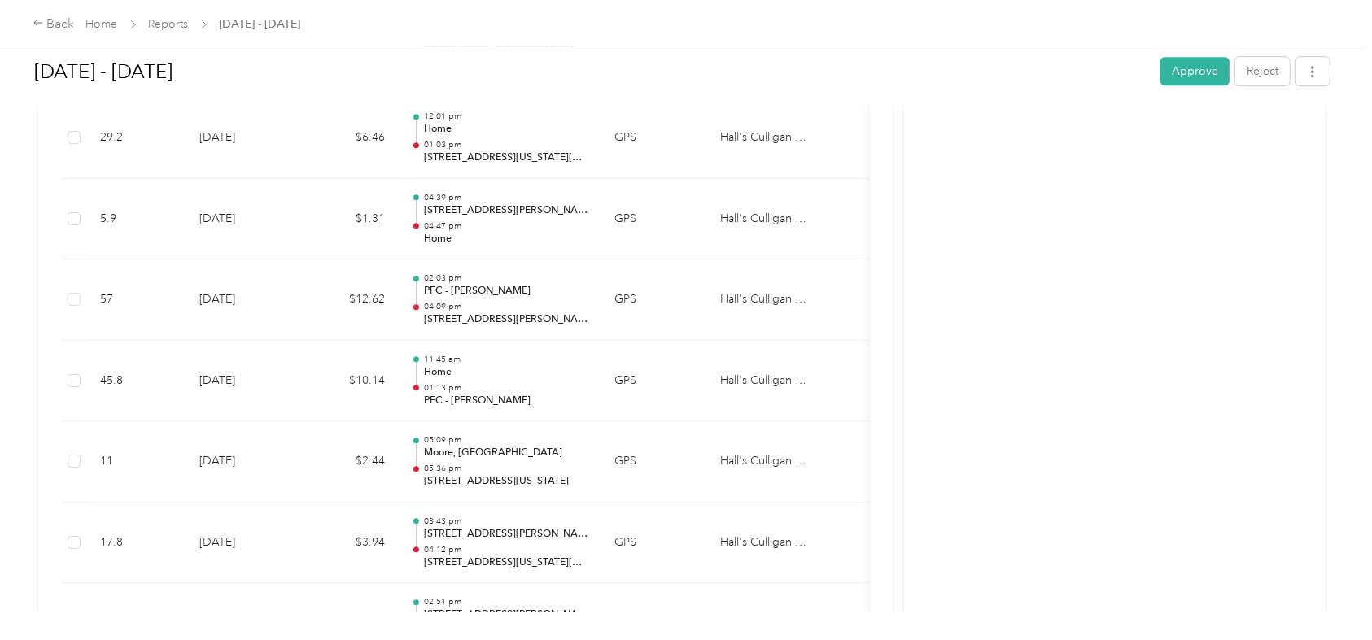
scroll to position [5073, 0]
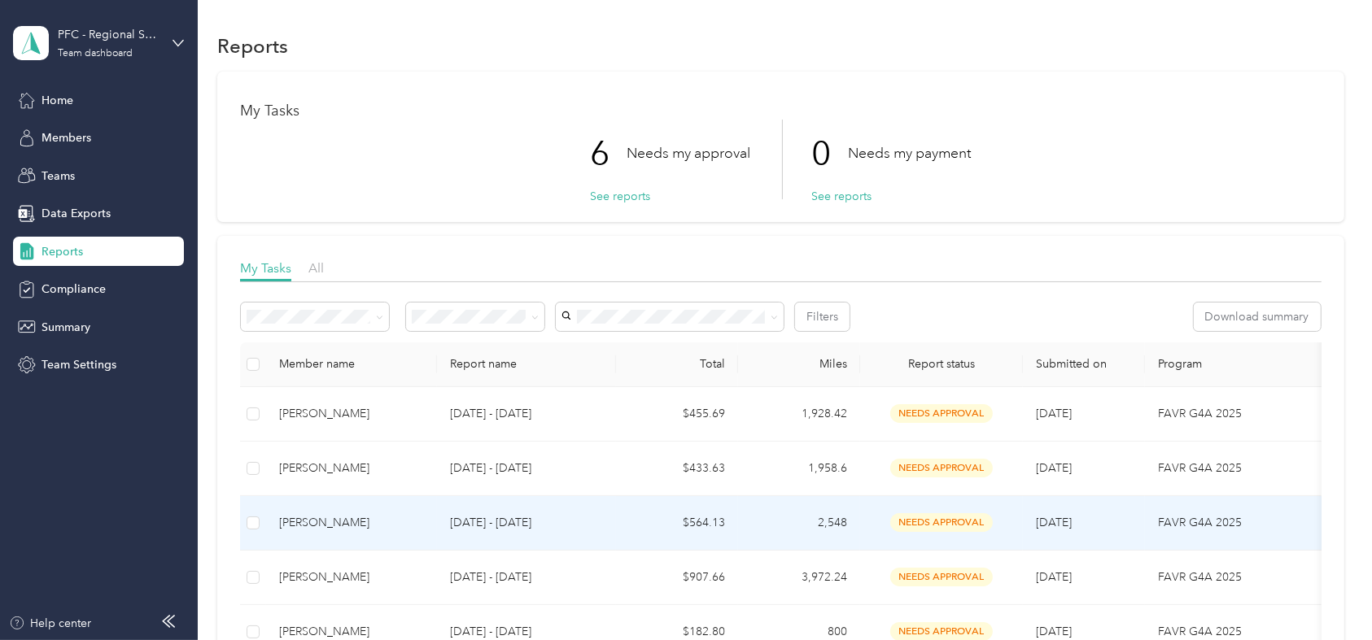
click at [291, 516] on div "[PERSON_NAME]" at bounding box center [351, 523] width 145 height 18
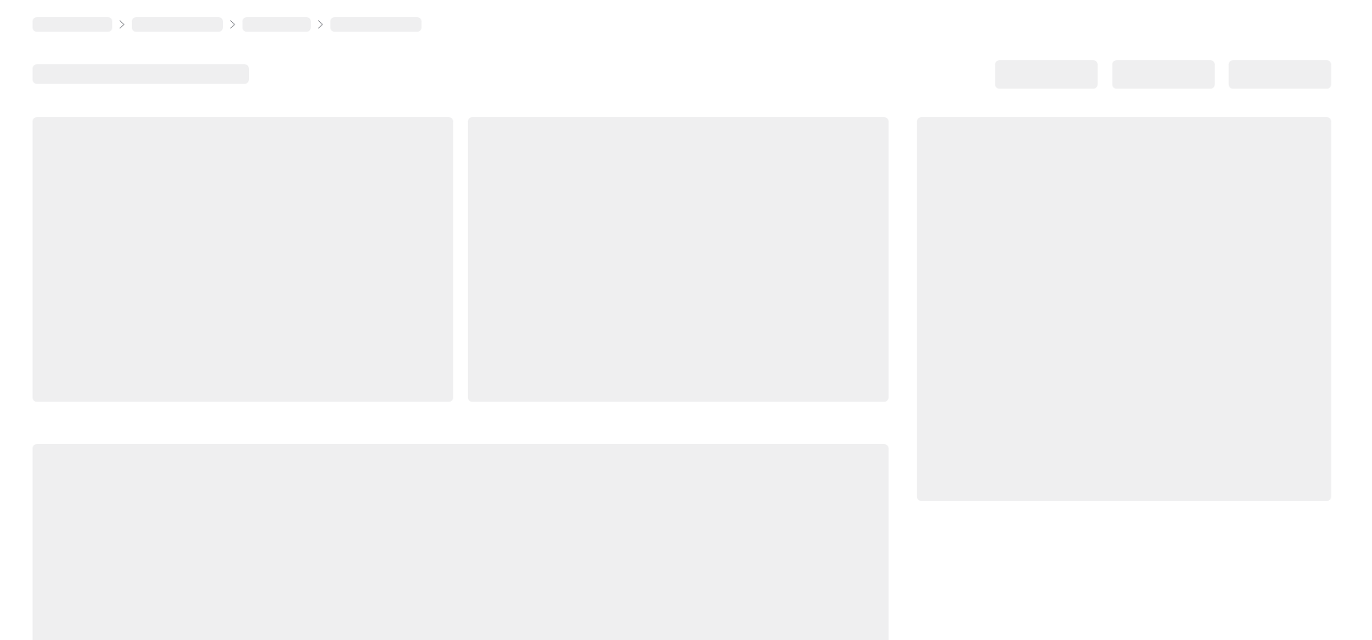
click at [291, 516] on div at bounding box center [461, 572] width 856 height 256
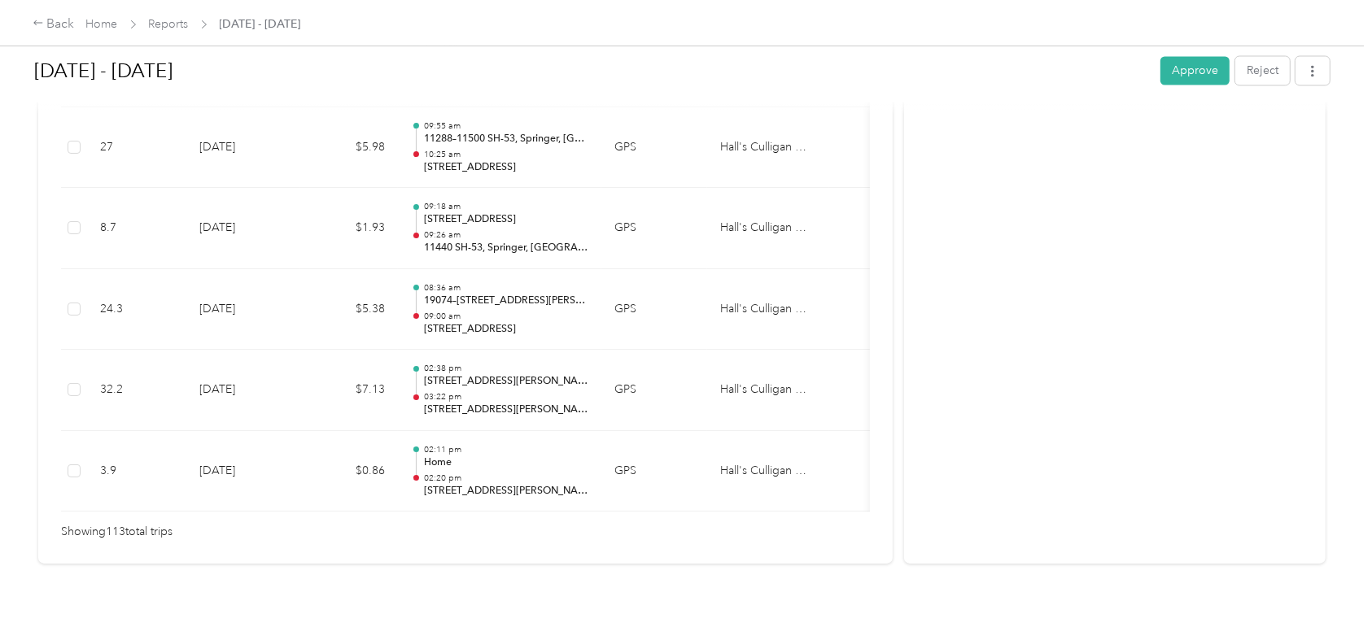
scroll to position [9238, 0]
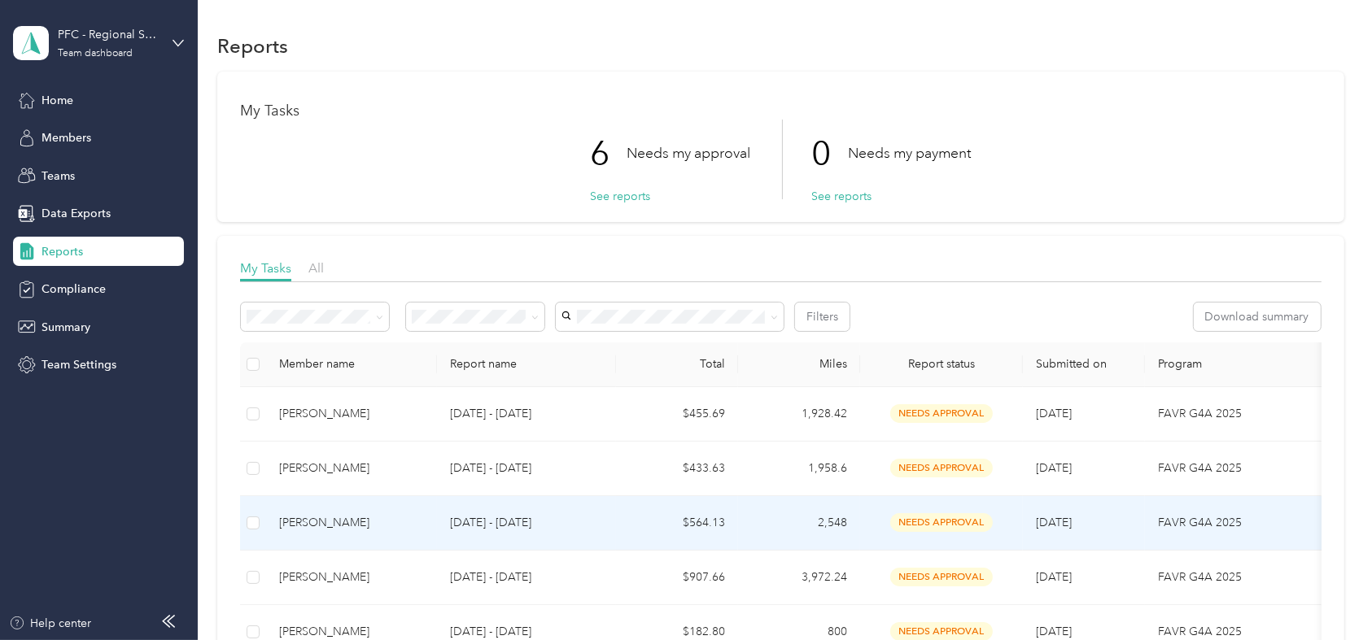
click at [942, 521] on span "needs approval" at bounding box center [941, 523] width 103 height 19
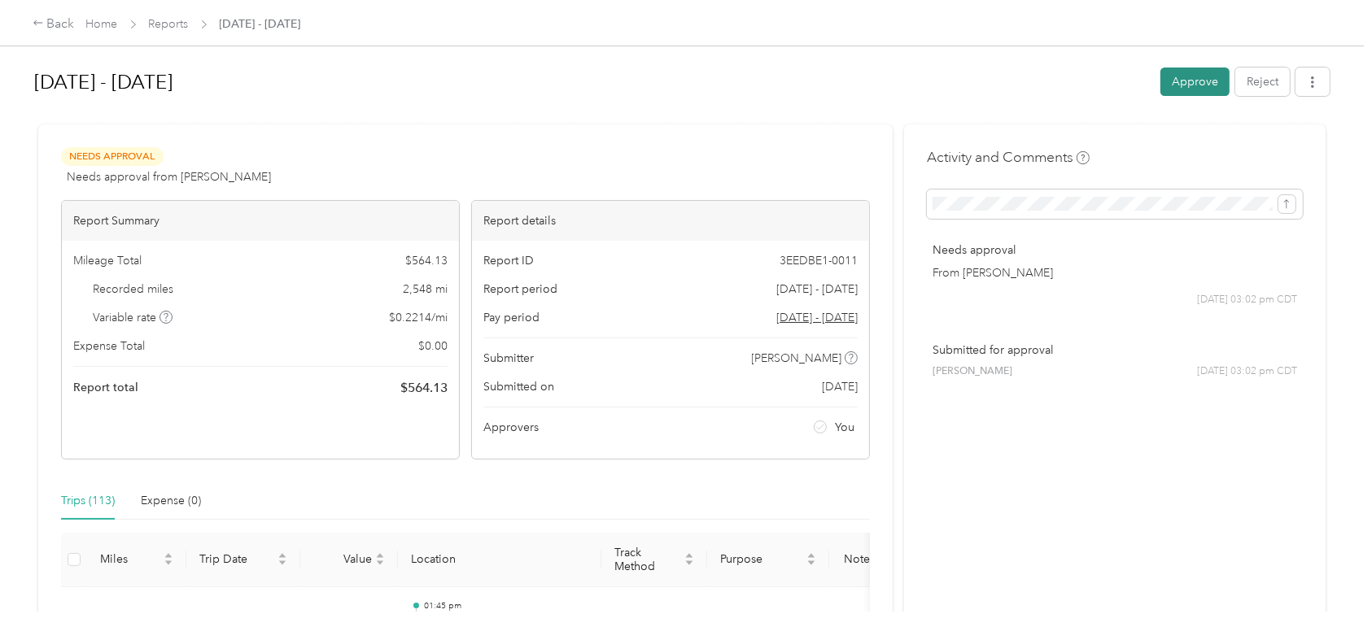
click at [1199, 86] on button "Approve" at bounding box center [1194, 82] width 69 height 28
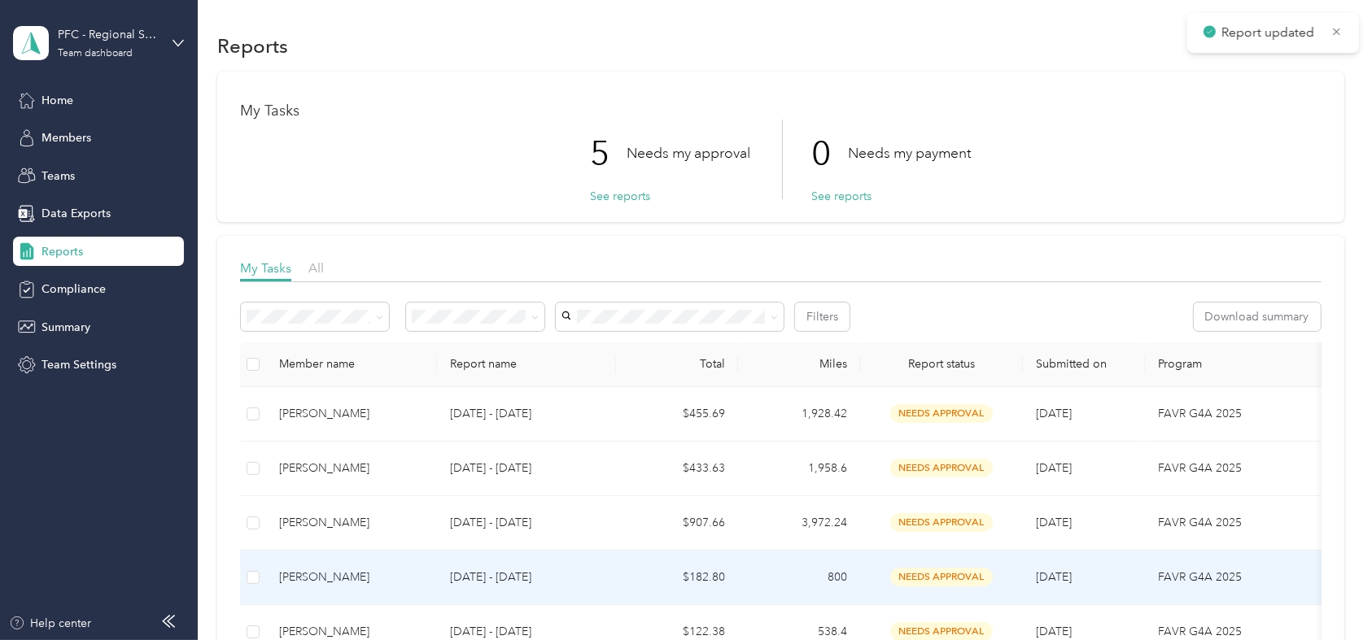
click at [313, 575] on div "[PERSON_NAME]" at bounding box center [351, 578] width 145 height 18
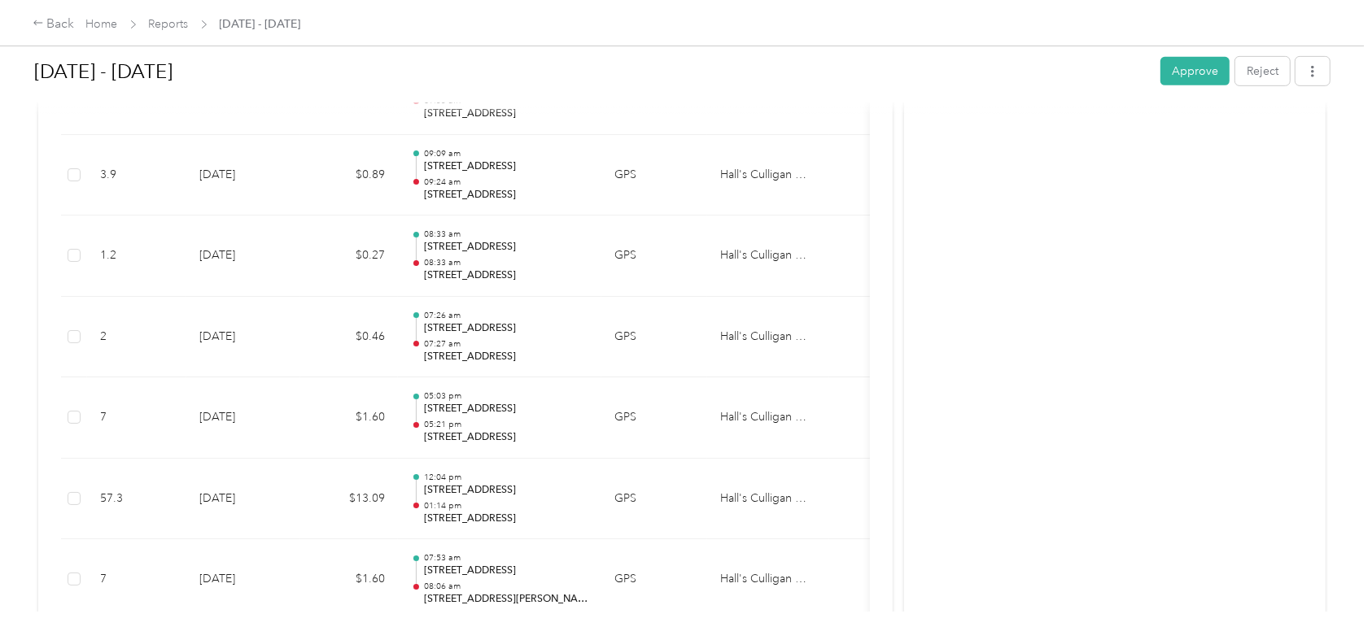
scroll to position [798, 0]
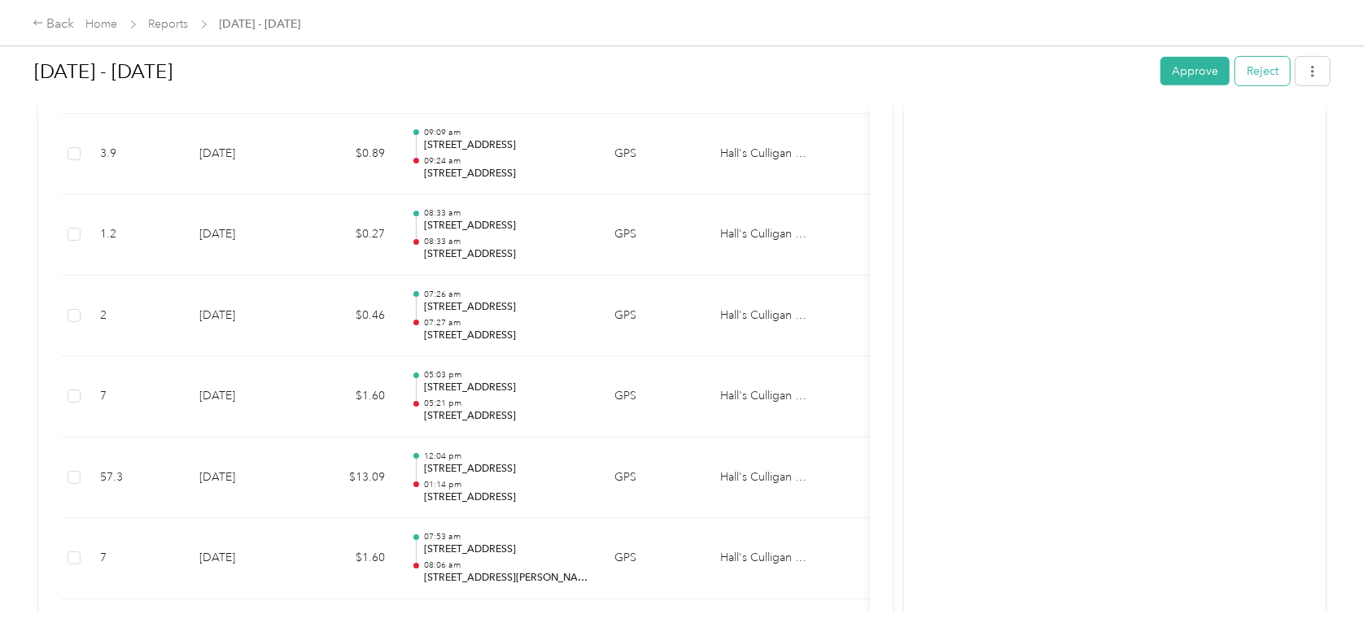
click at [1264, 68] on button "Reject" at bounding box center [1262, 71] width 55 height 28
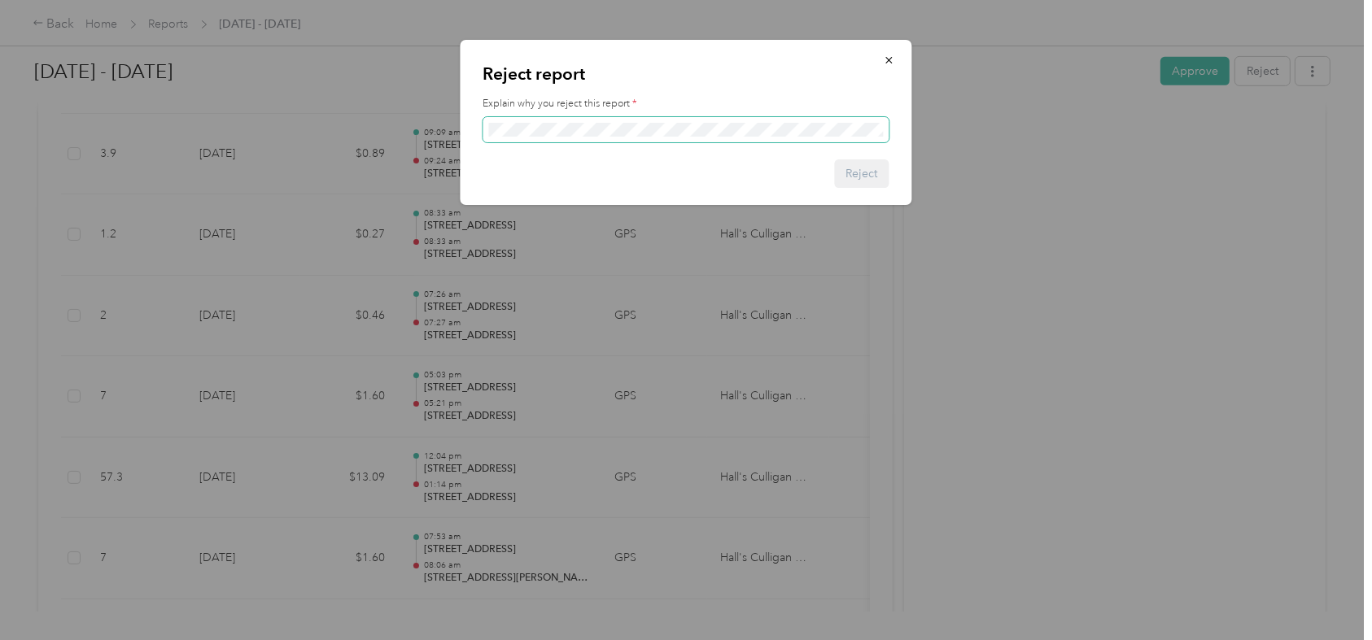
click at [650, 120] on span at bounding box center [686, 130] width 406 height 26
click at [538, 137] on span at bounding box center [686, 130] width 406 height 26
click at [862, 177] on button "Reject" at bounding box center [862, 174] width 55 height 28
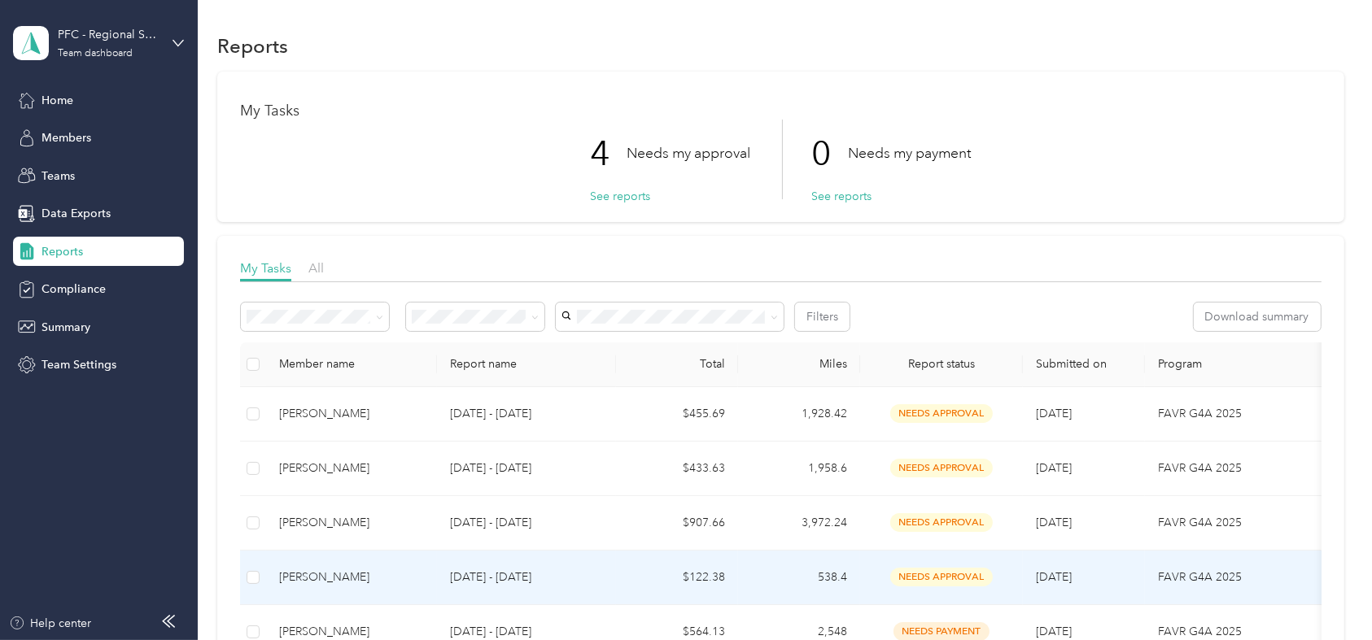
click at [320, 579] on div "[PERSON_NAME]" at bounding box center [351, 578] width 145 height 18
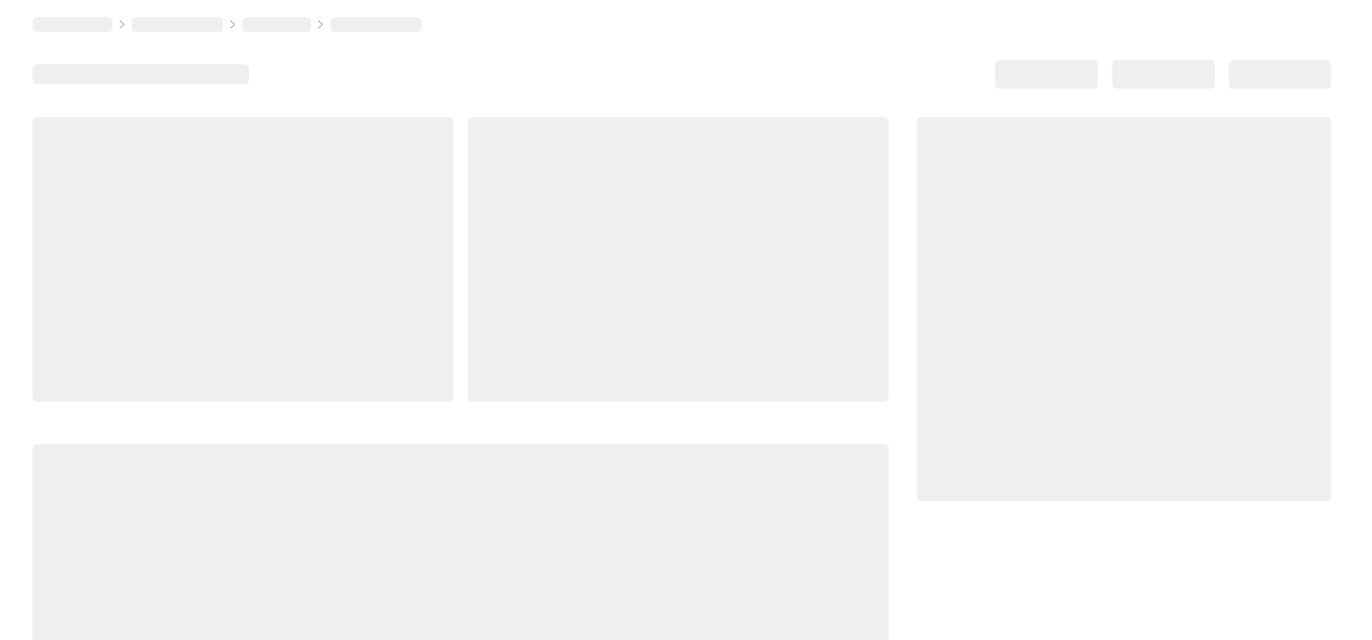
click at [320, 579] on div at bounding box center [461, 572] width 856 height 256
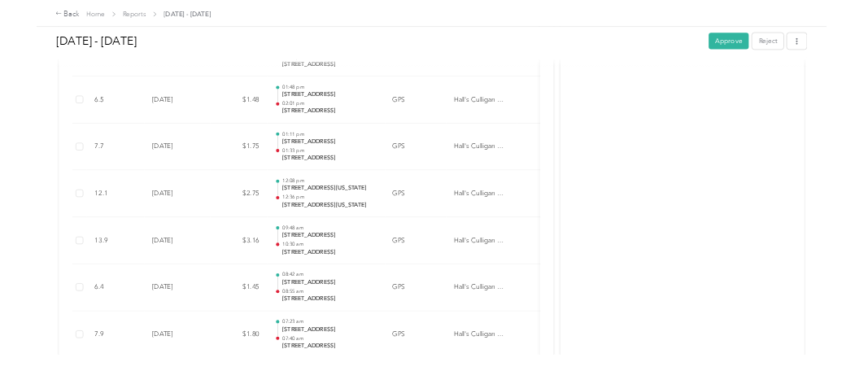
scroll to position [419, 0]
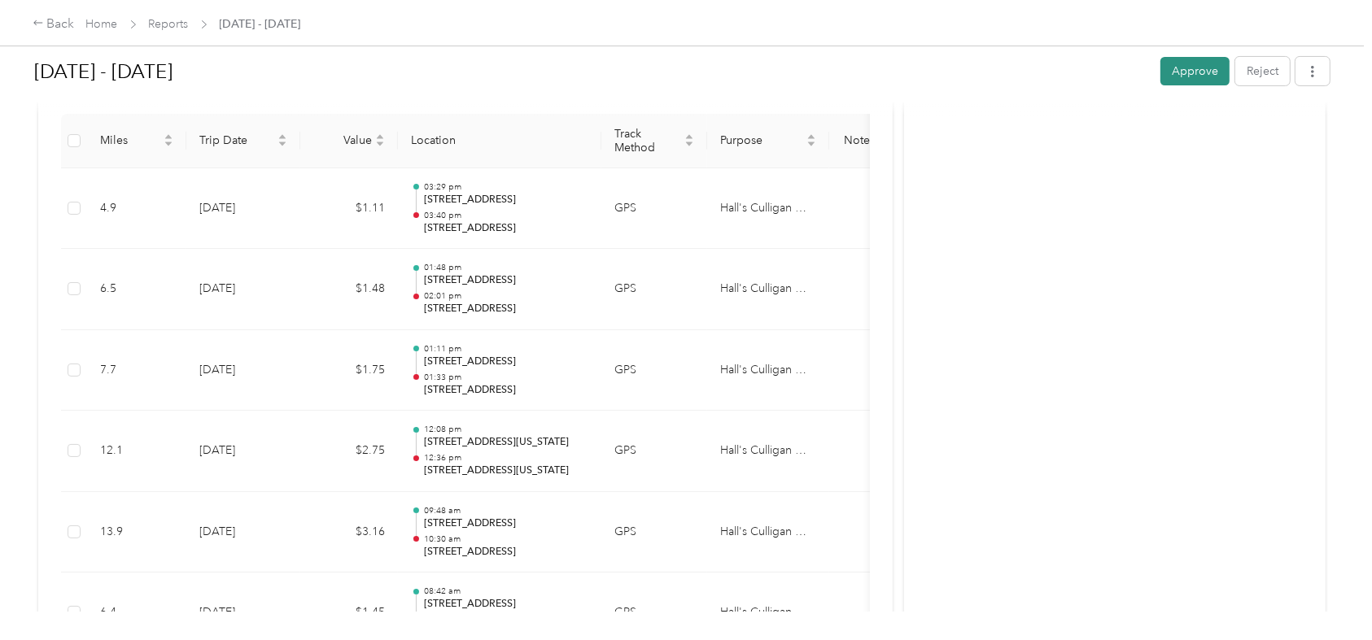
click at [1187, 70] on button "Approve" at bounding box center [1194, 71] width 69 height 28
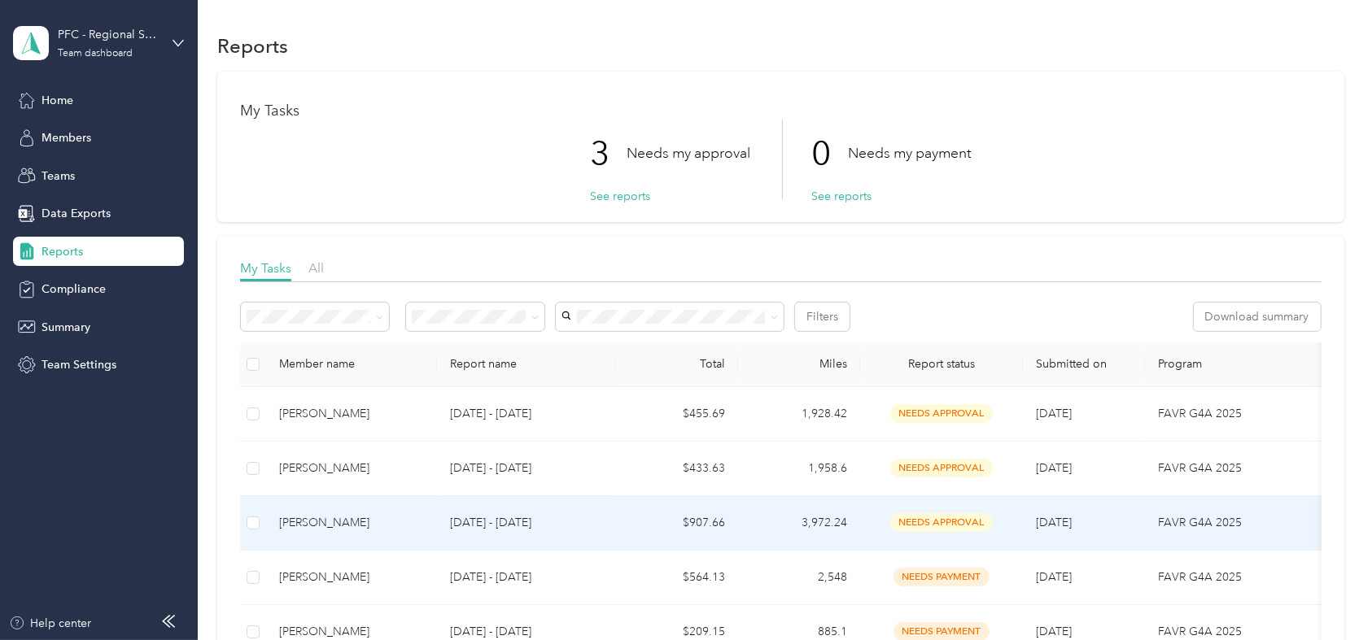
click at [311, 521] on div "[PERSON_NAME]" at bounding box center [351, 523] width 145 height 18
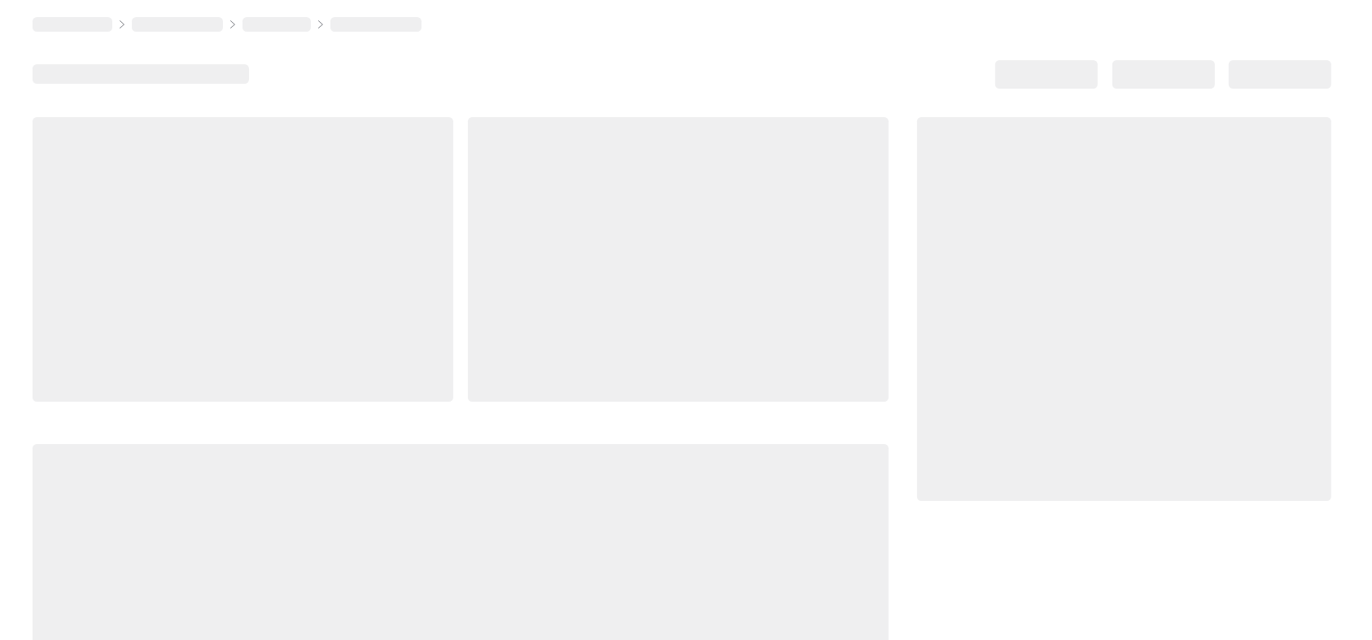
click at [311, 521] on div at bounding box center [461, 572] width 856 height 256
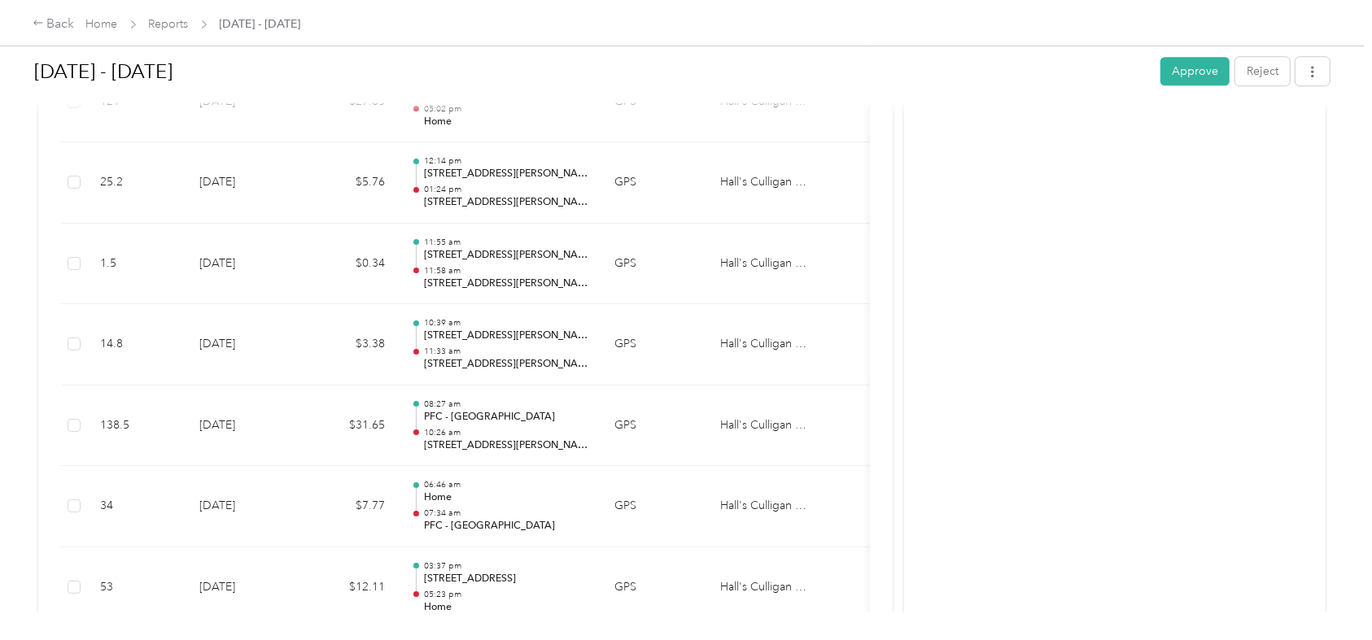
scroll to position [11191, 0]
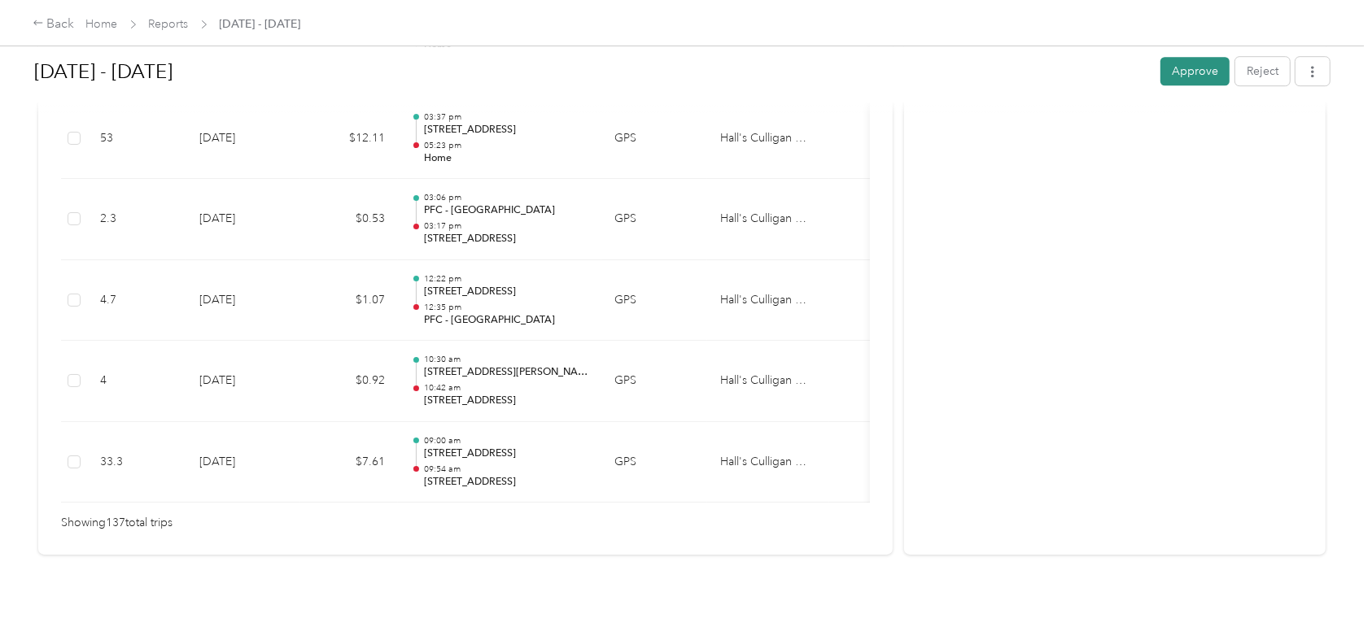
click at [1179, 72] on button "Approve" at bounding box center [1194, 71] width 69 height 28
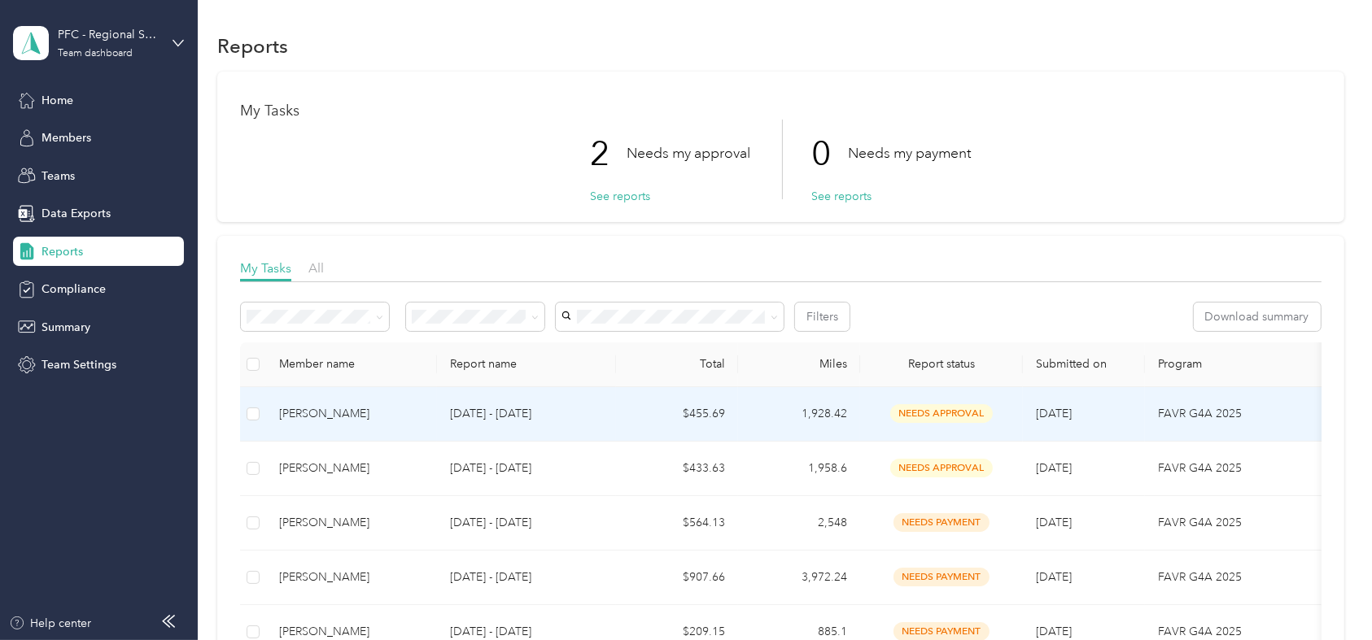
click at [330, 410] on div "[PERSON_NAME]" at bounding box center [351, 414] width 145 height 18
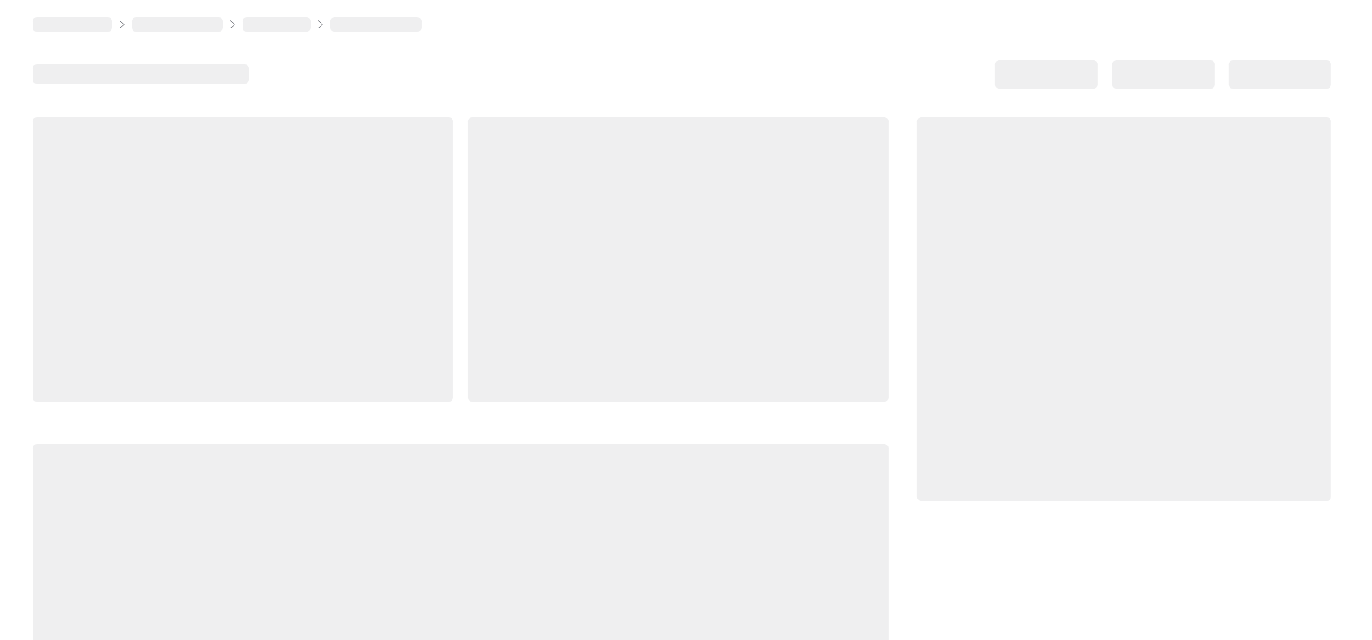
click at [330, 410] on div at bounding box center [461, 408] width 856 height 583
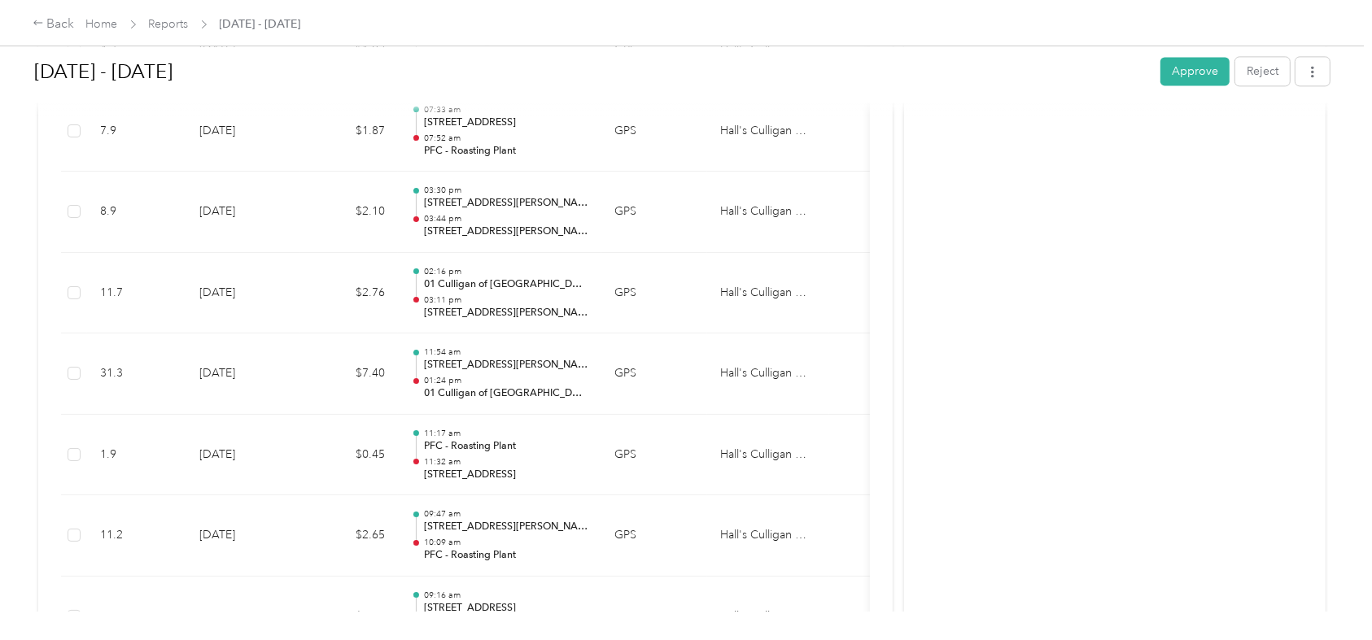
scroll to position [10141, 0]
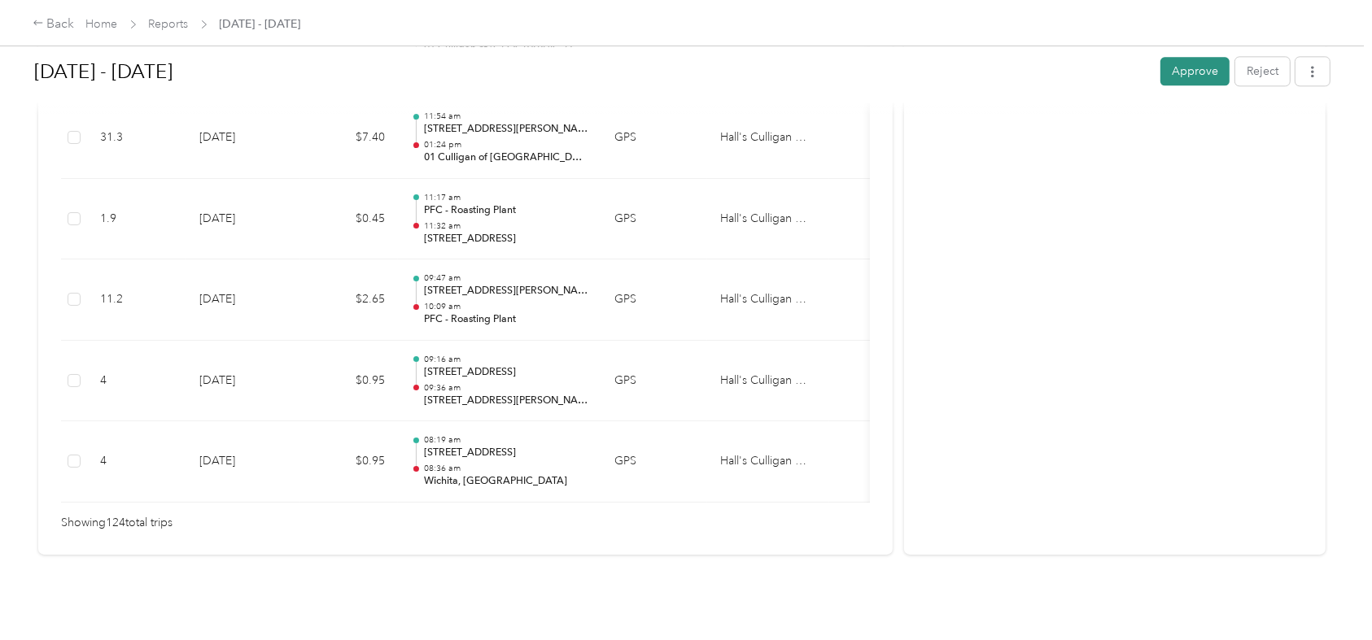
click at [1192, 72] on button "Approve" at bounding box center [1194, 71] width 69 height 28
